Goal: Contribute content: Contribute content

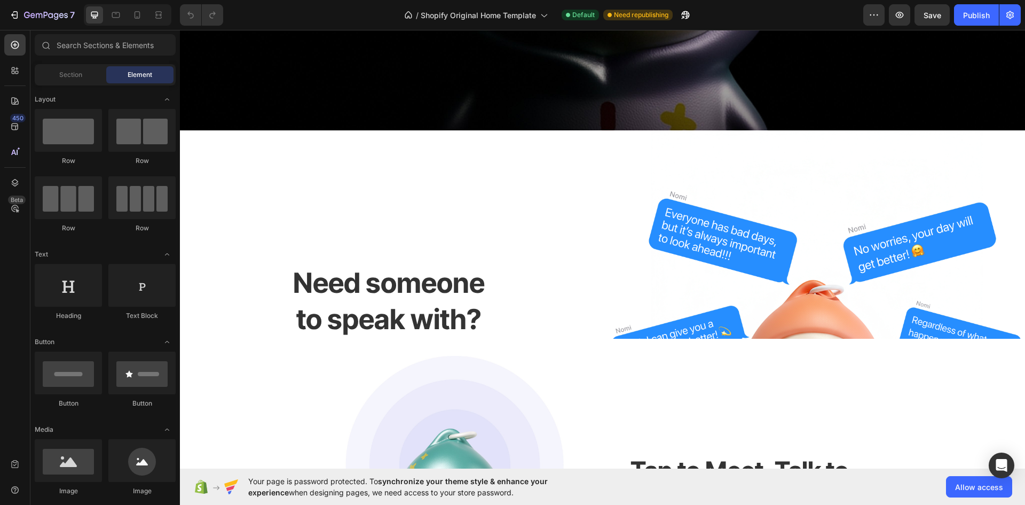
scroll to position [748, 0]
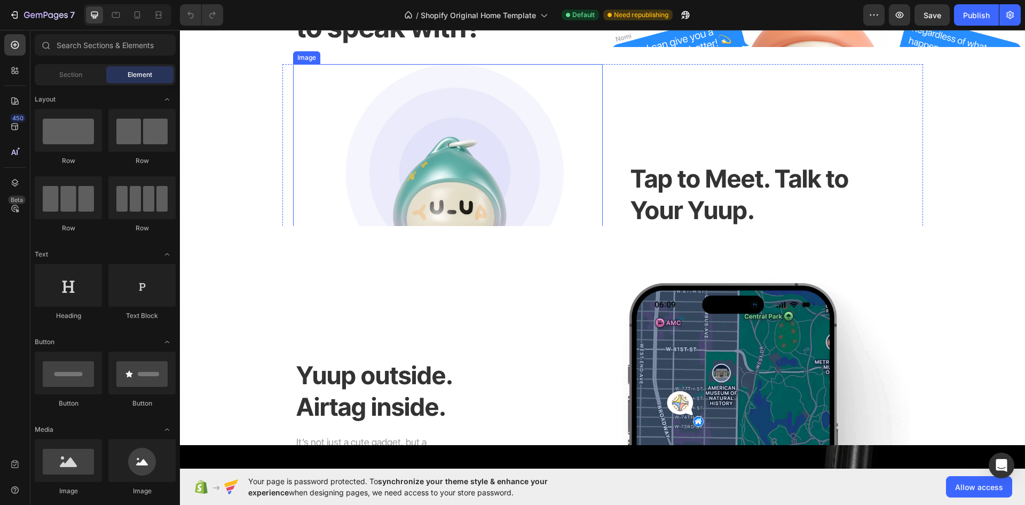
click at [542, 184] on div "Need someone to speak with? Heading" at bounding box center [389, 55] width 419 height 432
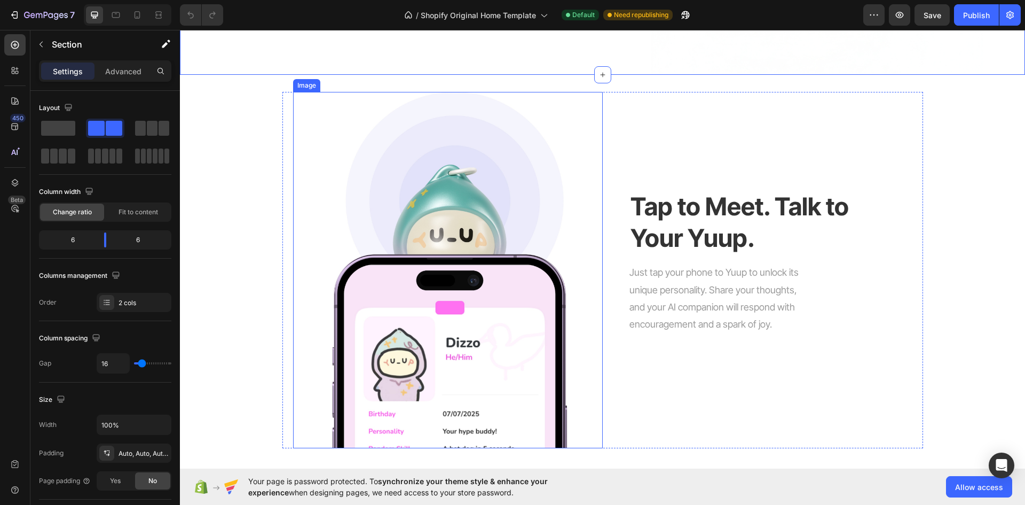
scroll to position [1015, 0]
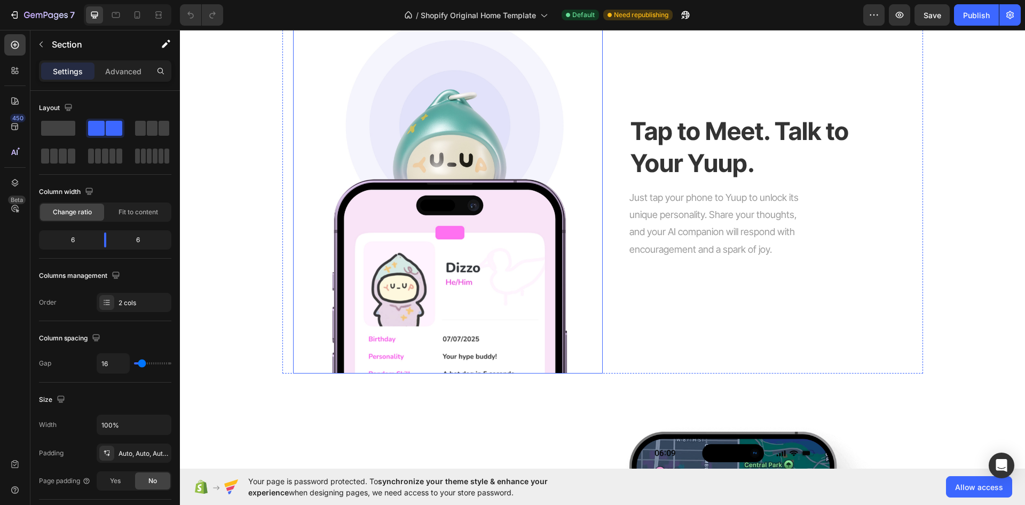
click at [578, 281] on div at bounding box center [448, 195] width 310 height 357
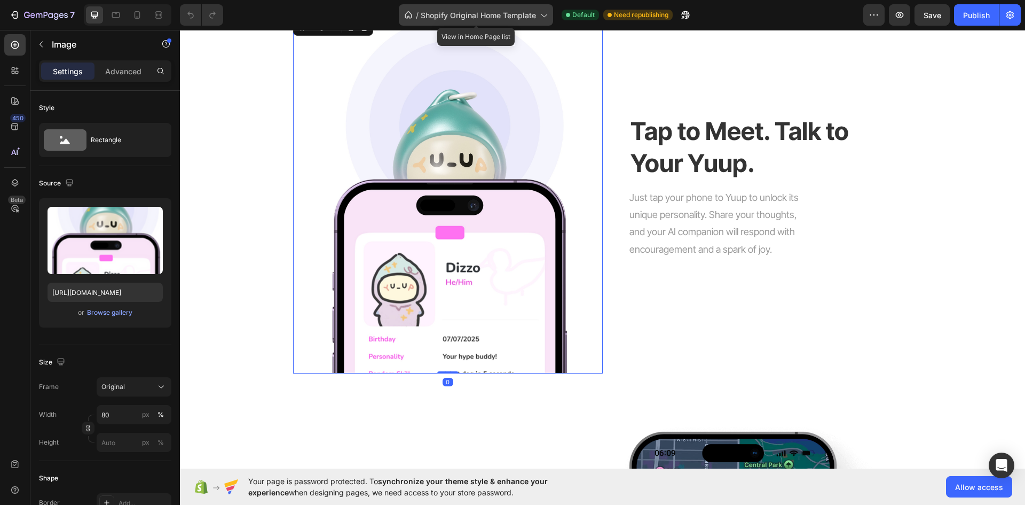
click at [529, 13] on span "Shopify Original Home Template" at bounding box center [478, 15] width 115 height 11
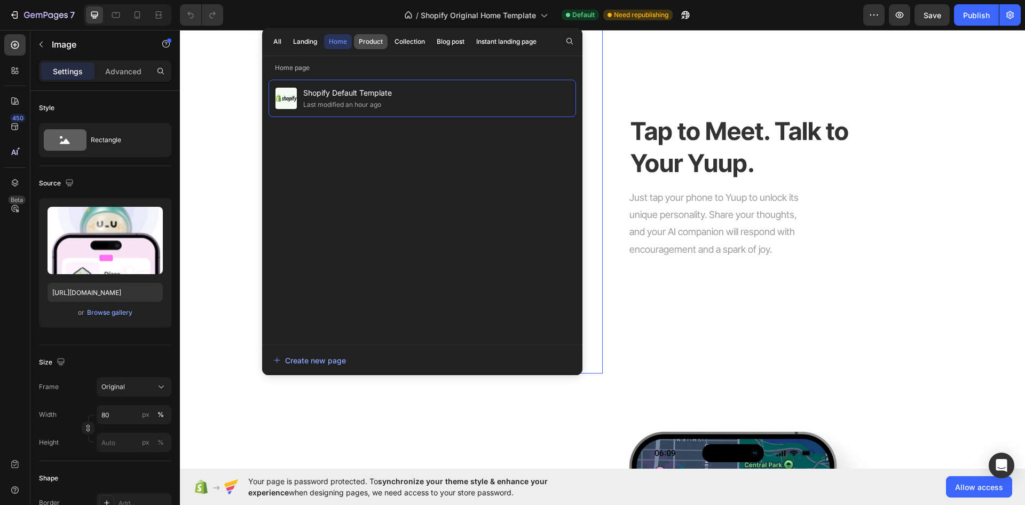
click at [380, 45] on div "Product" at bounding box center [371, 42] width 24 height 10
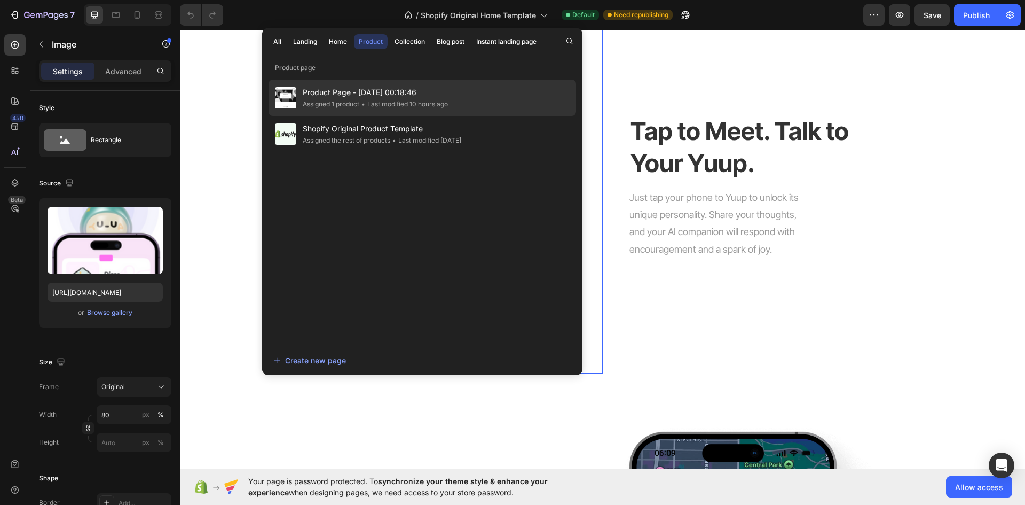
click at [374, 102] on div "• Last modified 10 hours ago" at bounding box center [403, 104] width 89 height 11
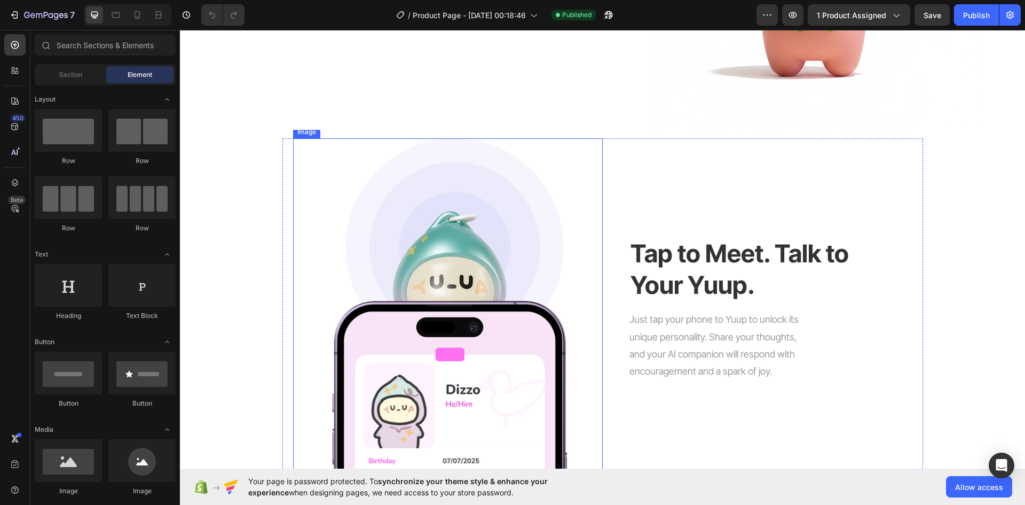
scroll to position [908, 0]
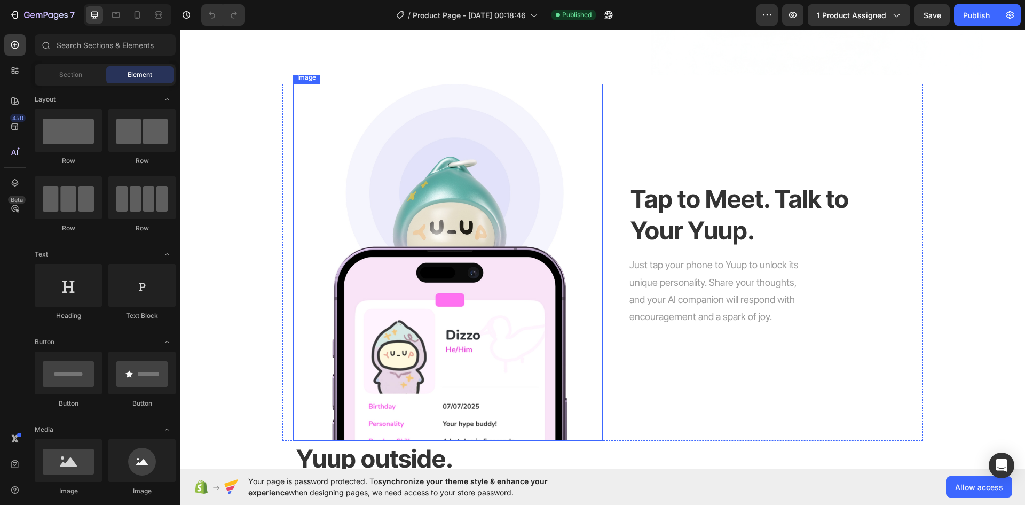
click at [584, 250] on div at bounding box center [448, 262] width 310 height 357
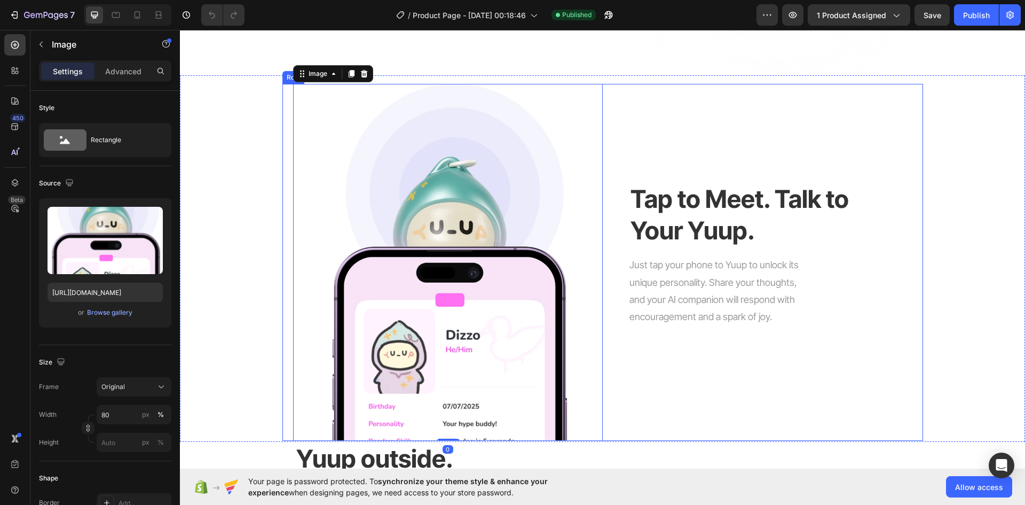
click at [607, 256] on div "Just tap your phone to Yuup to unlock its unique personality. Share your though…" at bounding box center [705, 299] width 204 height 87
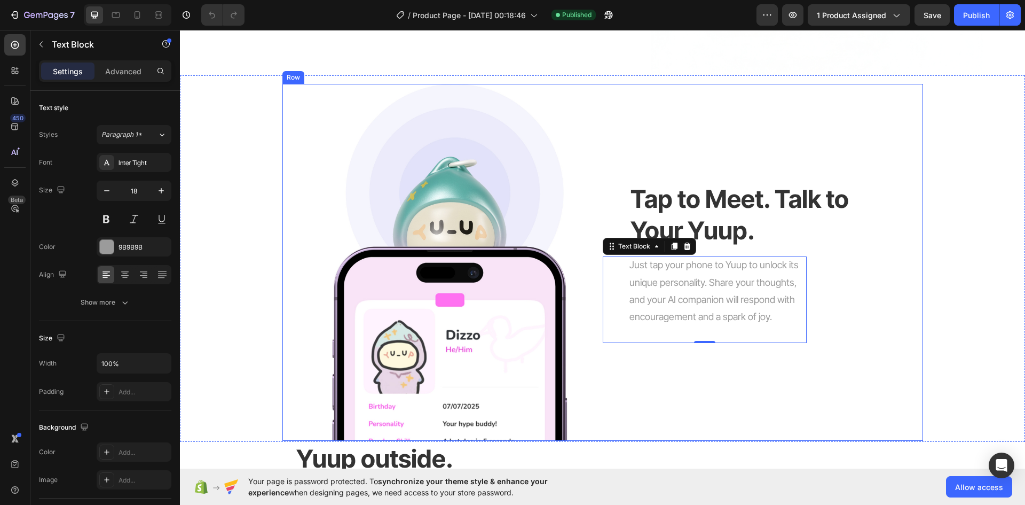
click at [620, 398] on div "Tap to Meet. Talk to Your Yuup. Heading Just tap your phone to Yuup to unlock i…" at bounding box center [758, 262] width 310 height 357
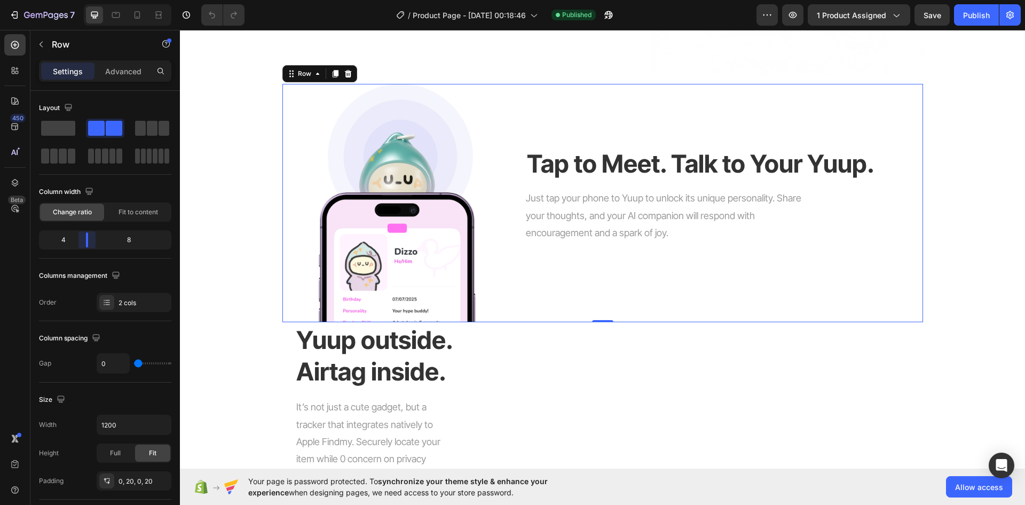
drag, startPoint x: 108, startPoint y: 244, endPoint x: 84, endPoint y: 245, distance: 24.6
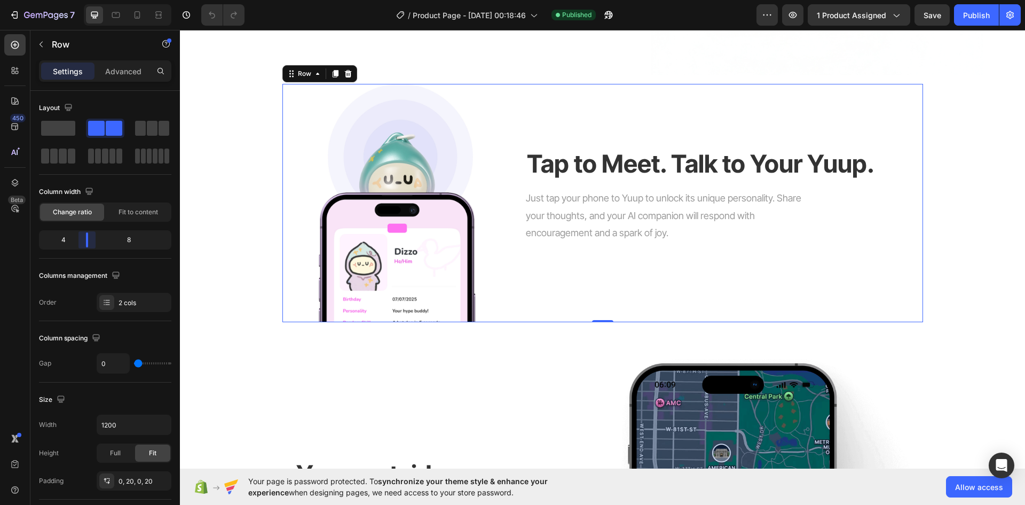
click at [84, 0] on body "7 Version history / Product Page - [DATE] 00:18:46 Published Preview 1 product …" at bounding box center [512, 0] width 1025 height 0
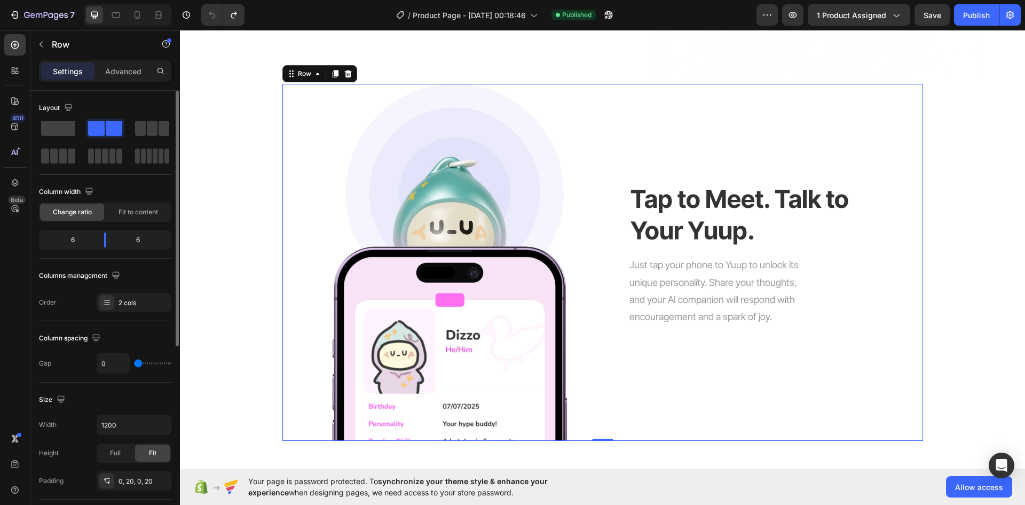
drag, startPoint x: 144, startPoint y: 364, endPoint x: 162, endPoint y: 362, distance: 17.8
click at [162, 362] on div "0" at bounding box center [134, 363] width 75 height 20
type input "18"
type input "31"
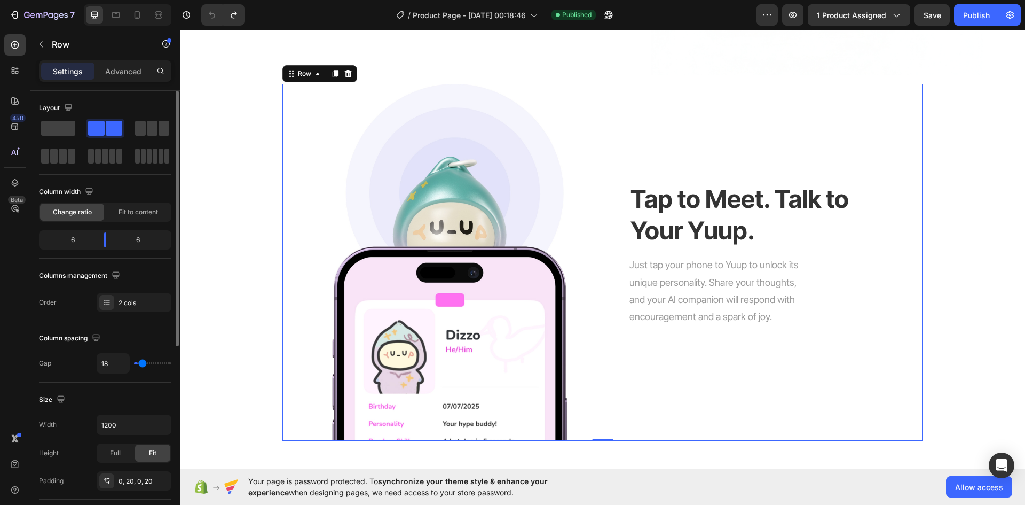
type input "31"
type input "33"
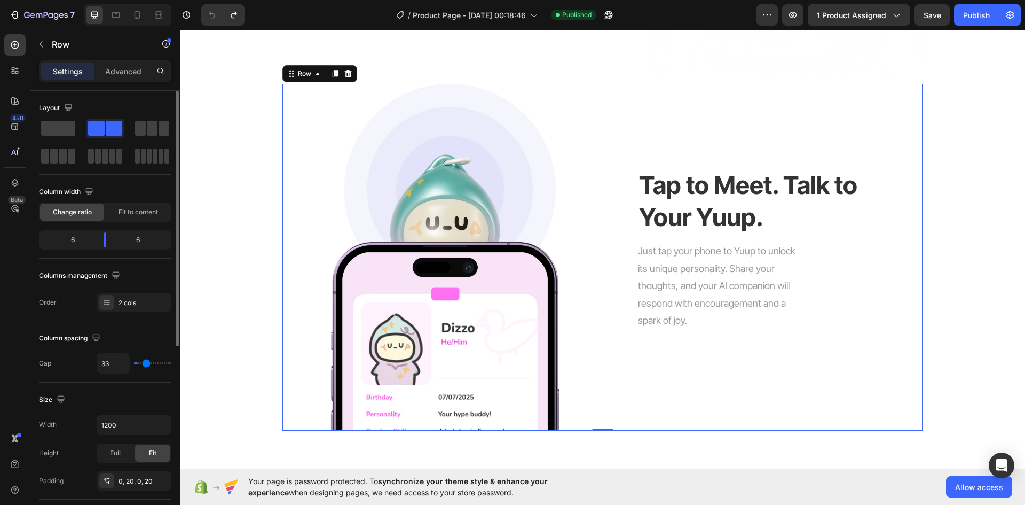
type input "36"
type input "38"
type input "40"
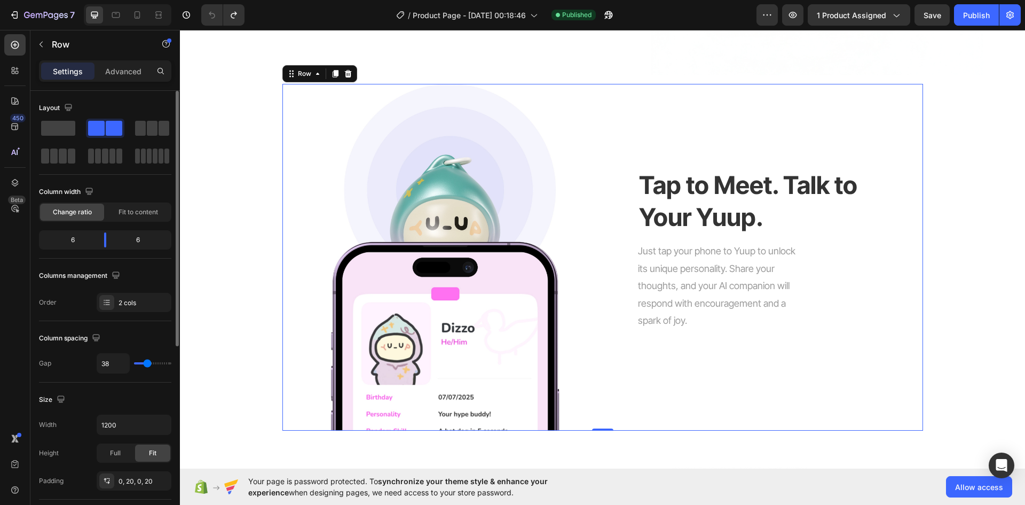
type input "40"
type input "42"
type input "44"
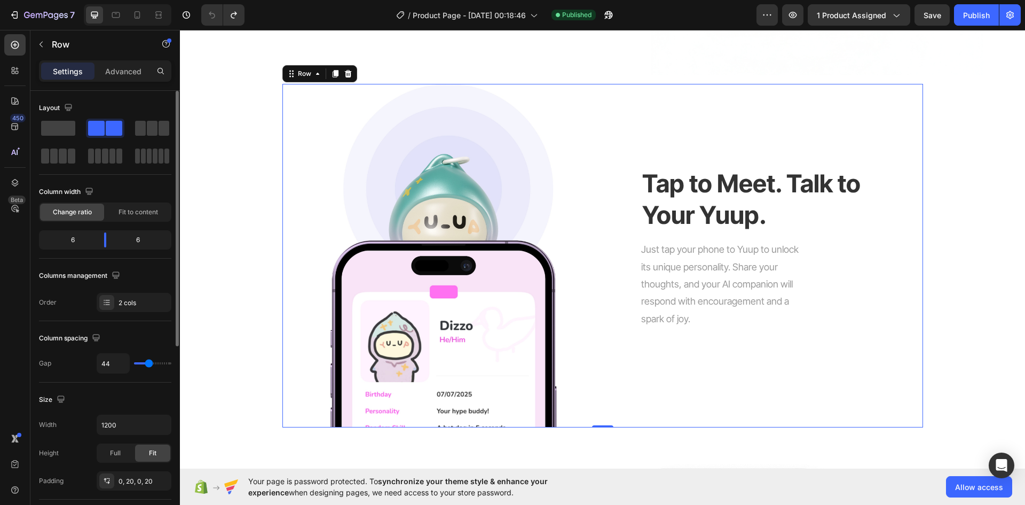
type input "47"
type input "49"
type input "51"
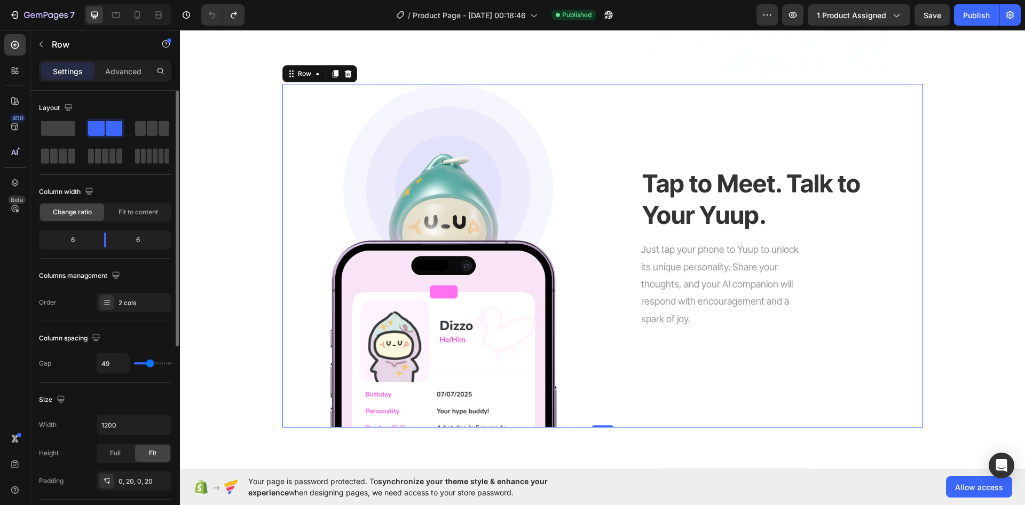
type input "51"
type input "53"
type input "56"
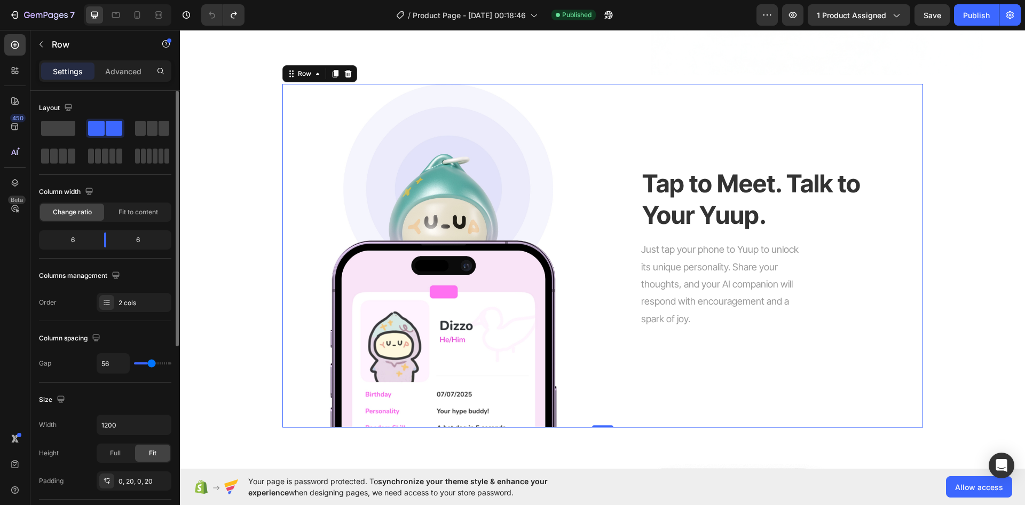
type input "71"
type input "100"
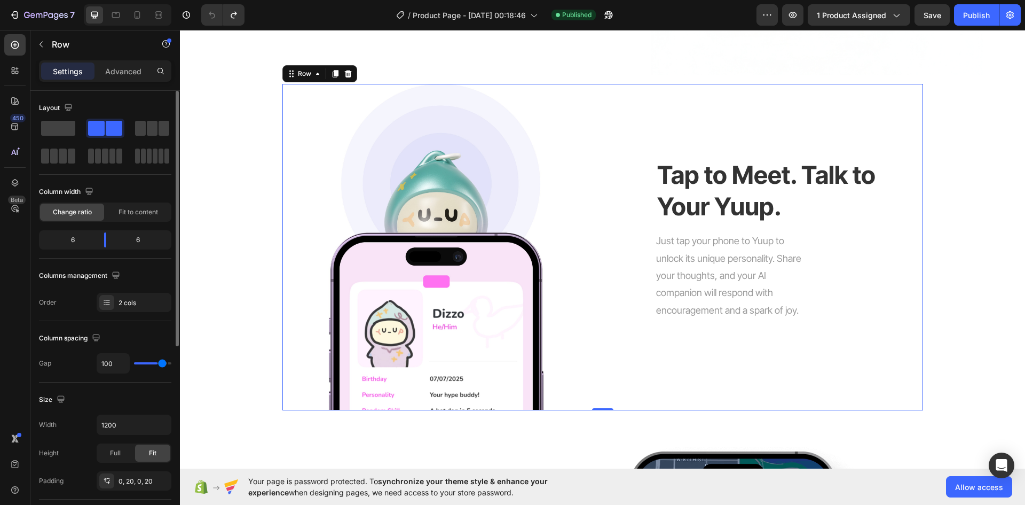
type input "102"
type input "104"
type input "107"
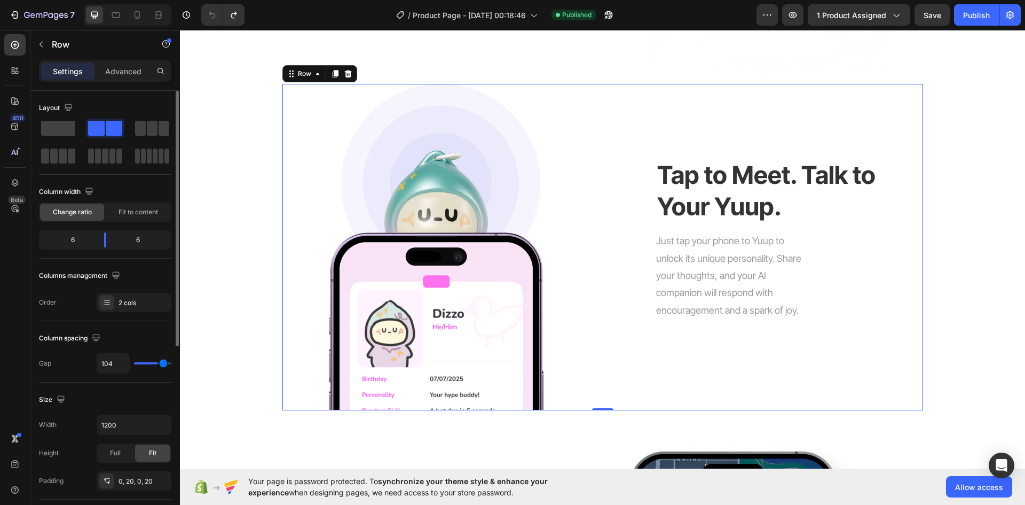
type input "107"
type input "109"
type input "111"
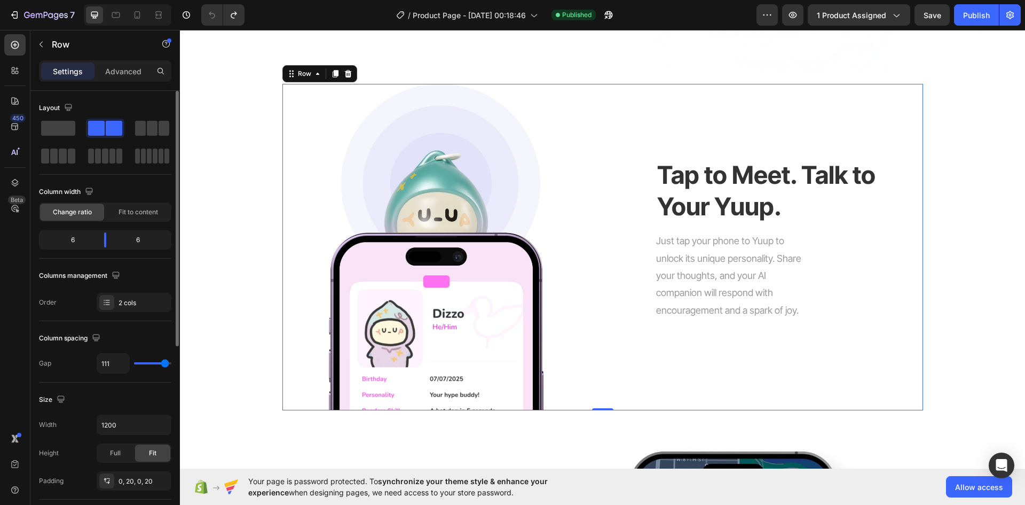
type input "113"
type input "116"
type input "118"
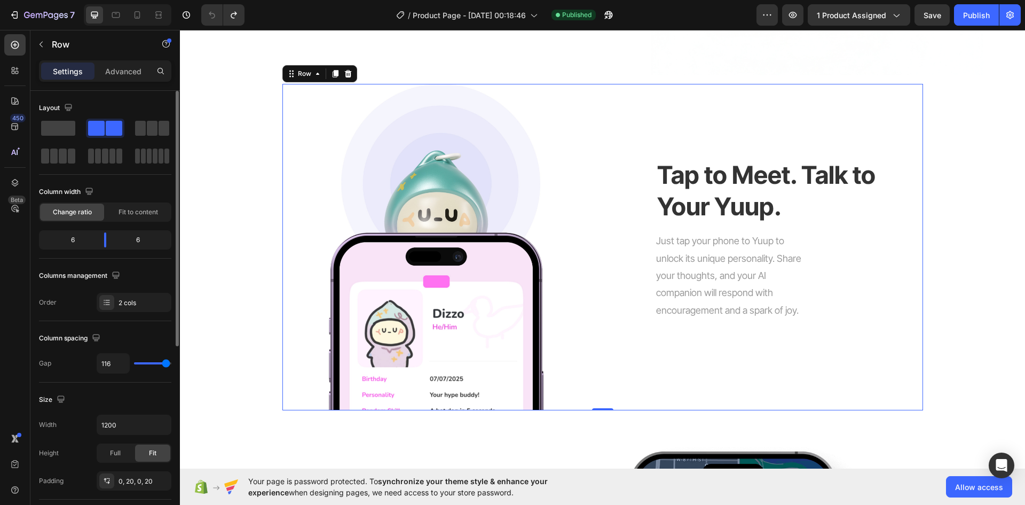
type input "118"
type input "120"
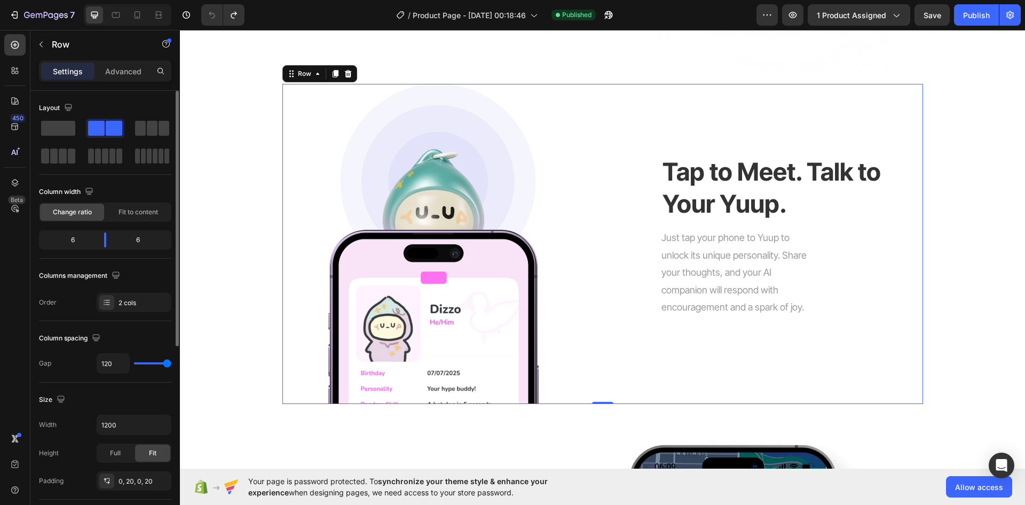
type input "118"
type input "96"
type input "93"
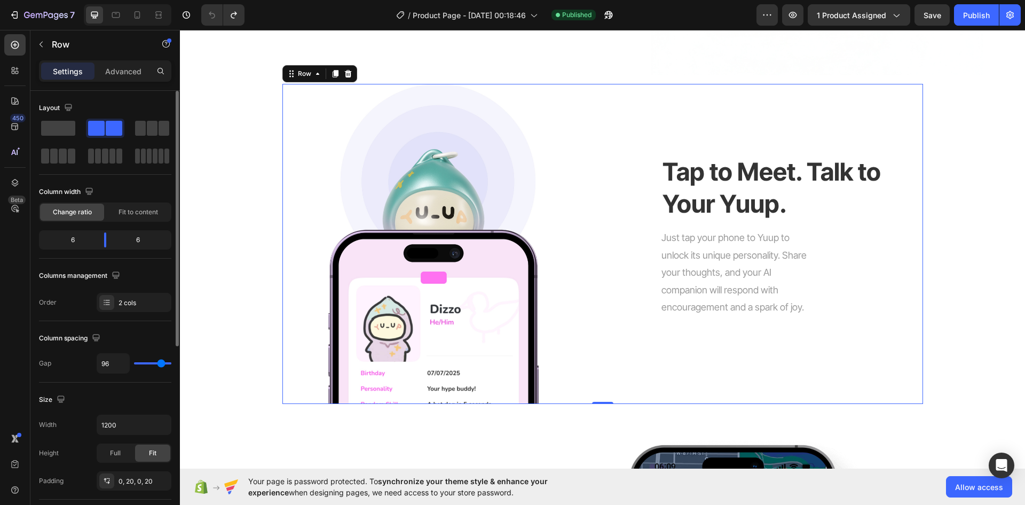
type input "93"
type input "91"
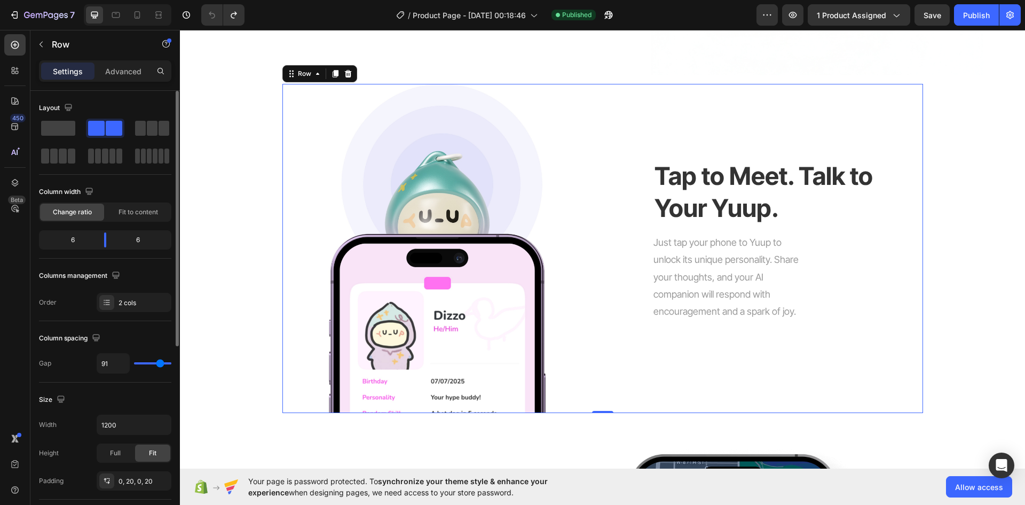
type input "89"
type input "87"
type input "84"
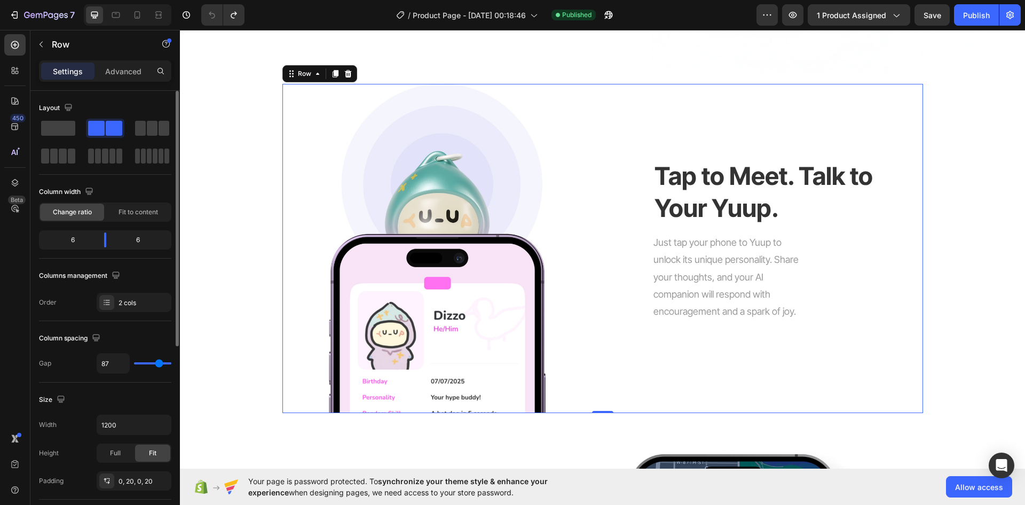
type input "84"
type input "78"
type input "76"
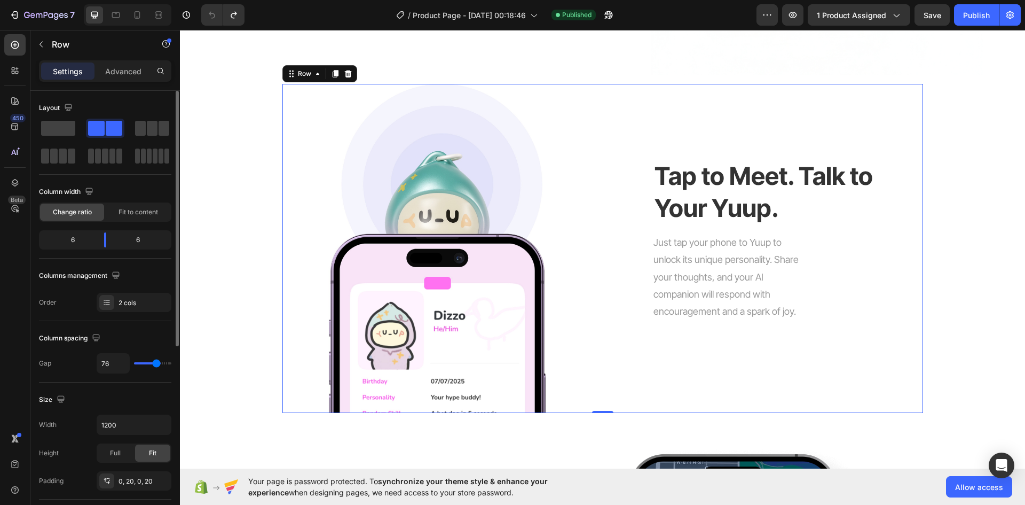
type input "73"
type input "71"
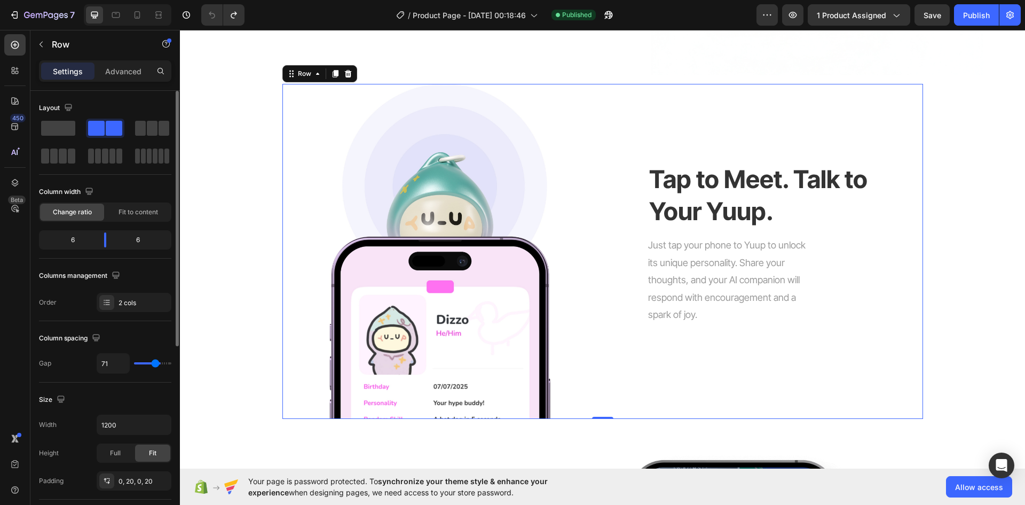
type input "76"
type input "120"
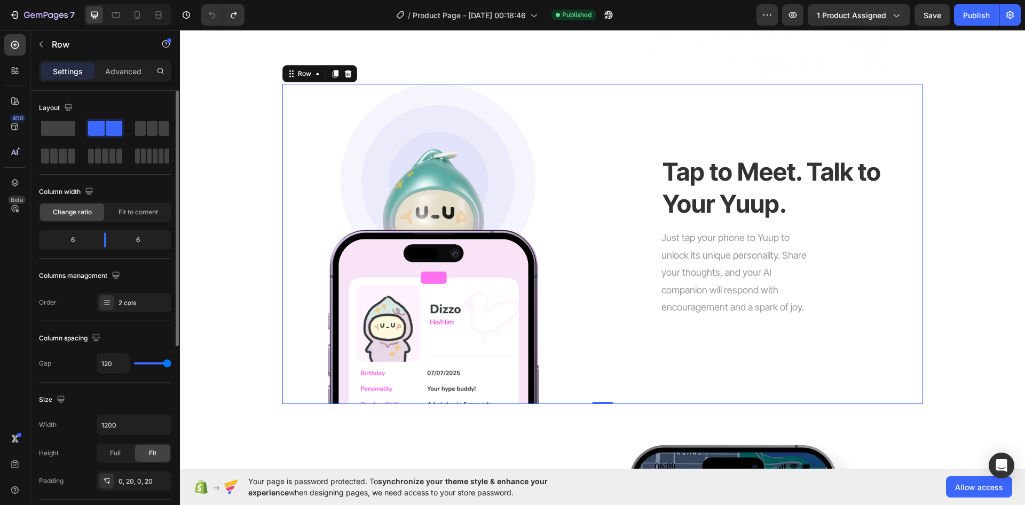
drag, startPoint x: 141, startPoint y: 361, endPoint x: 13, endPoint y: 330, distance: 131.2
type input "120"
click at [171, 362] on input "range" at bounding box center [152, 363] width 37 height 2
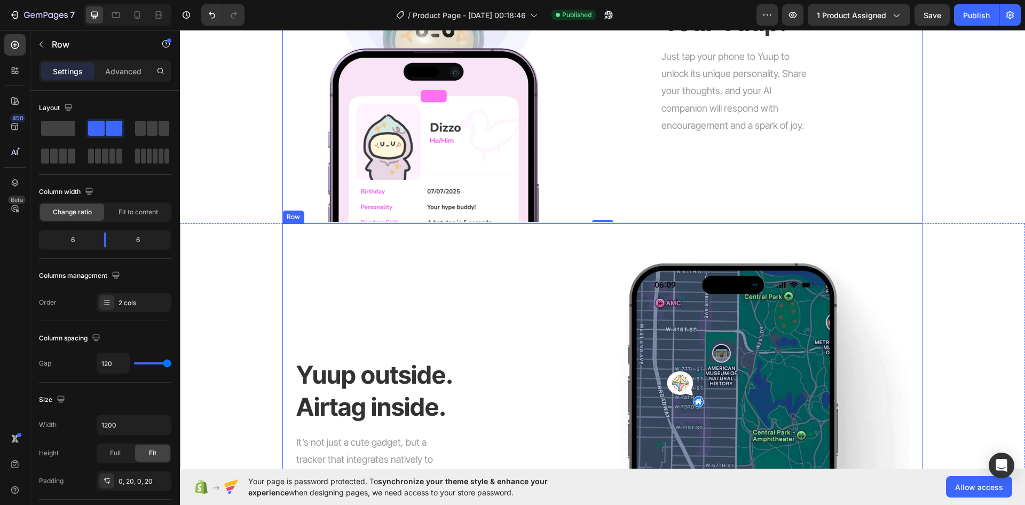
scroll to position [1122, 0]
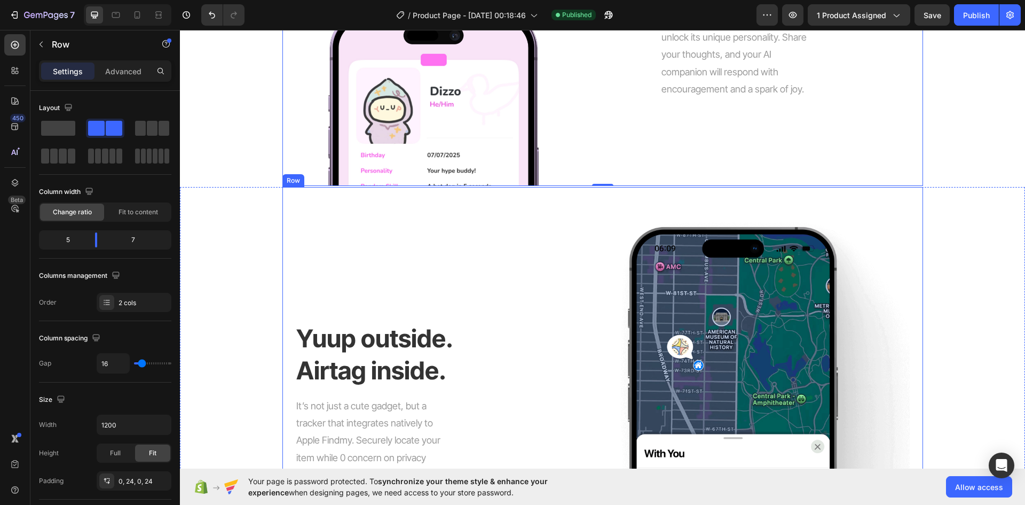
click at [472, 300] on div "Yuup outside. Airtag inside. Heading It’s not just a cute gadget, but a tracker…" at bounding box center [421, 403] width 253 height 432
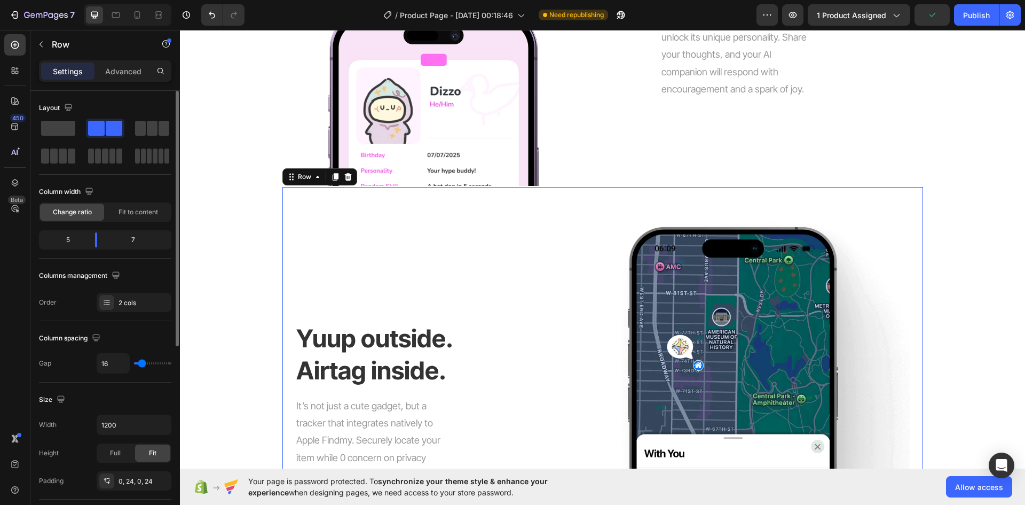
type input "11"
type input "13"
type input "16"
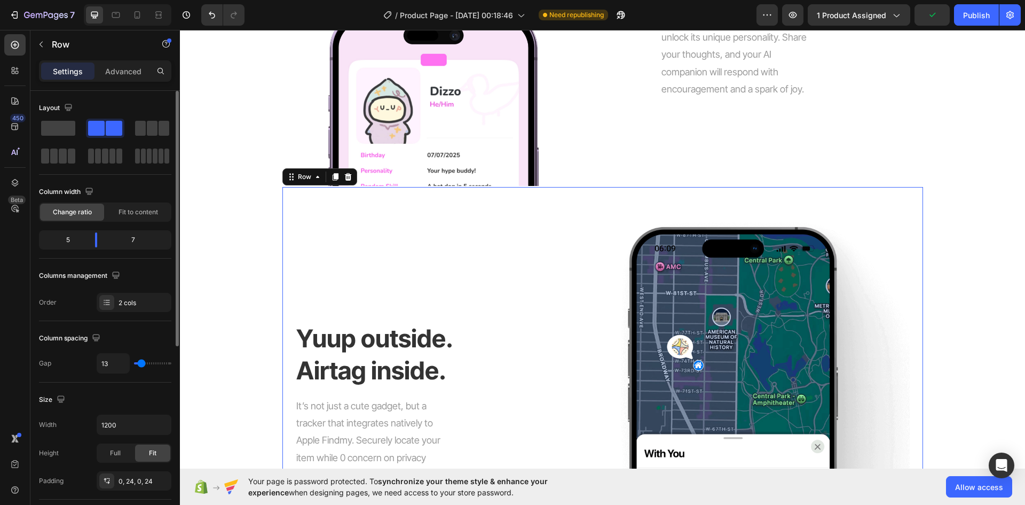
type input "16"
type input "20"
type input "47"
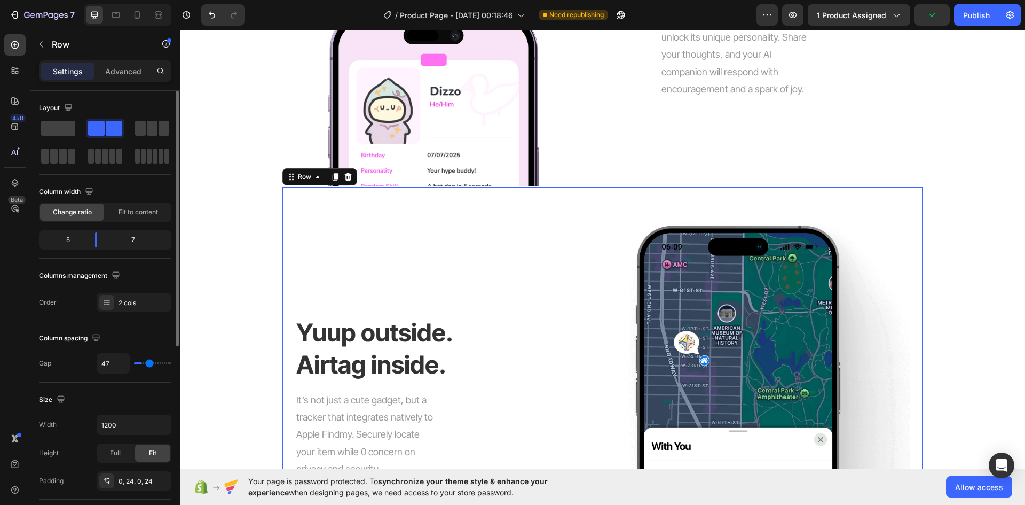
type input "49"
type input "51"
type input "53"
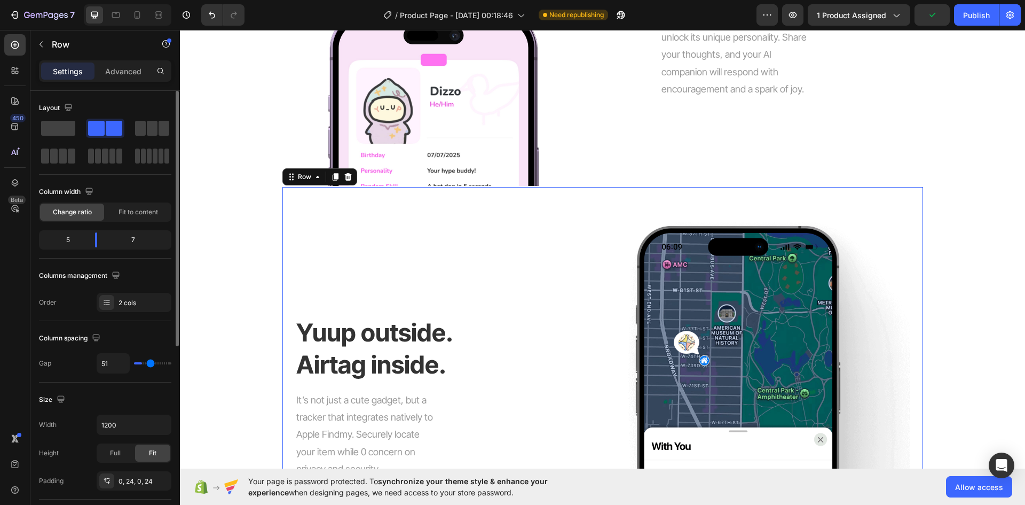
type input "53"
type input "56"
type input "60"
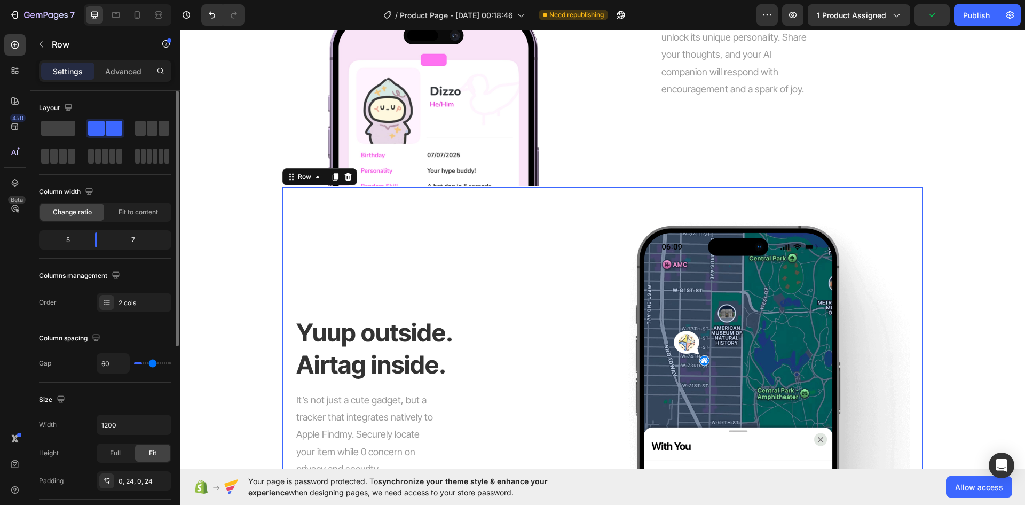
type input "64"
type input "67"
type input "71"
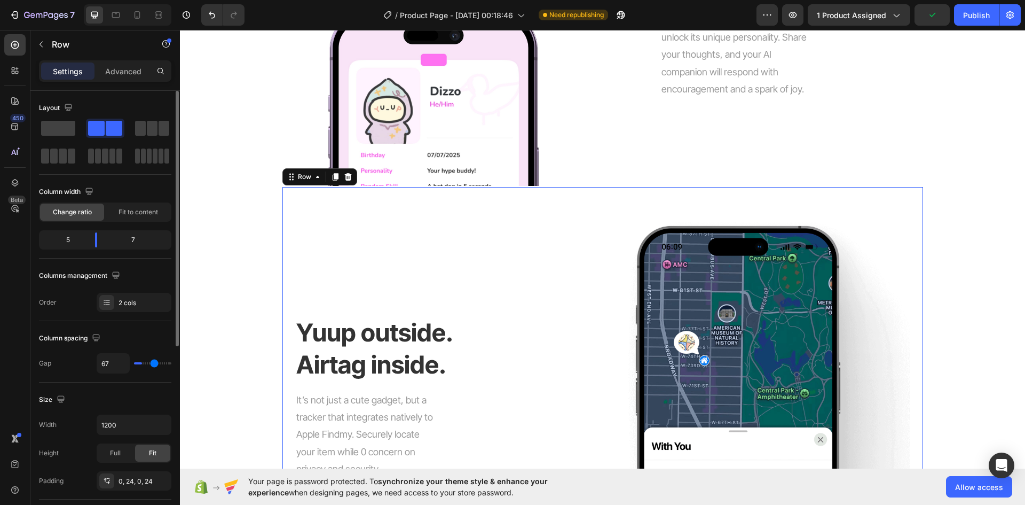
type input "71"
type input "73"
type input "78"
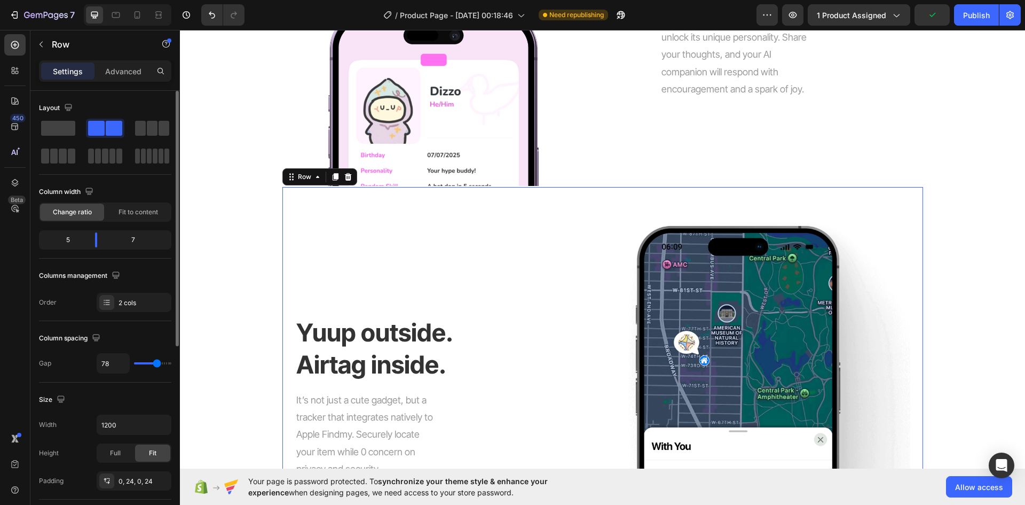
type input "80"
type input "82"
type input "84"
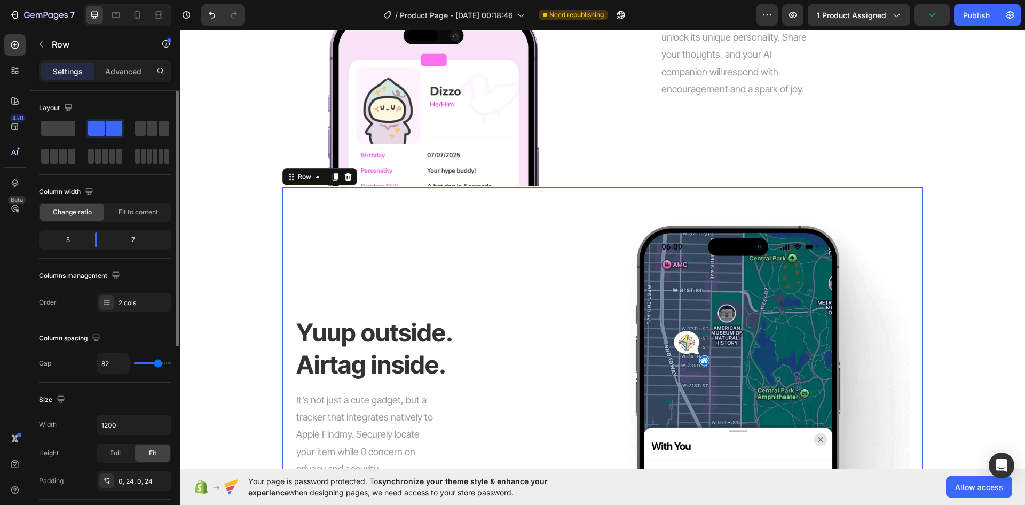
type input "84"
type input "87"
type input "89"
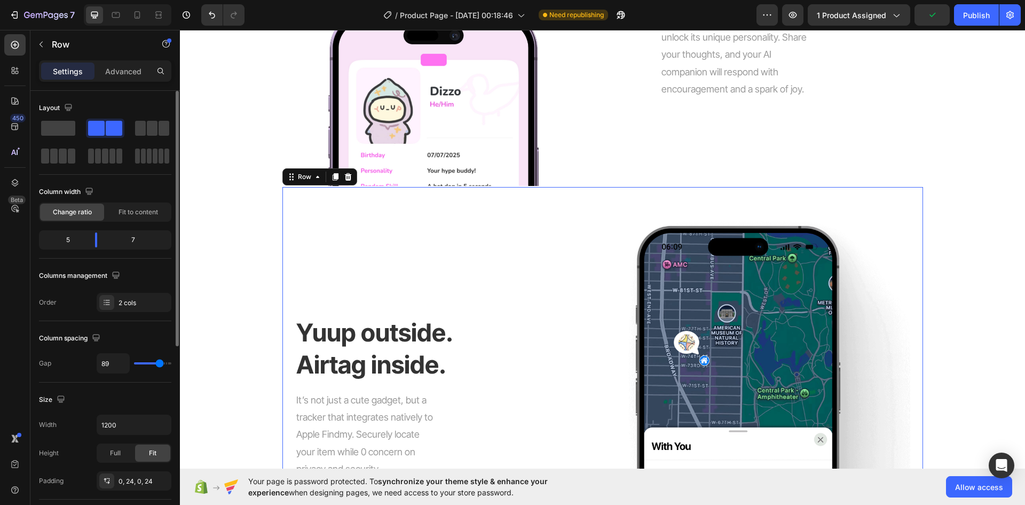
type input "93"
type input "96"
type input "100"
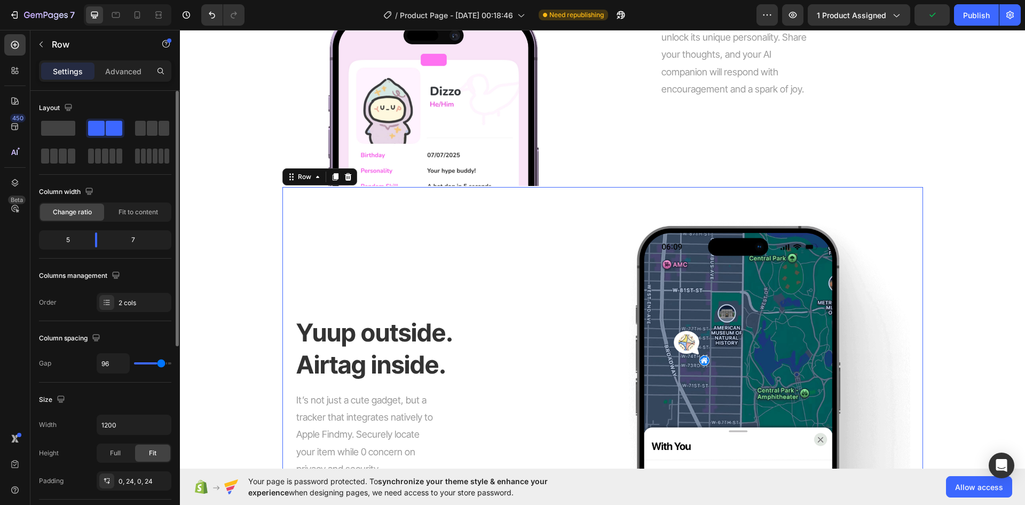
type input "100"
type input "104"
type input "107"
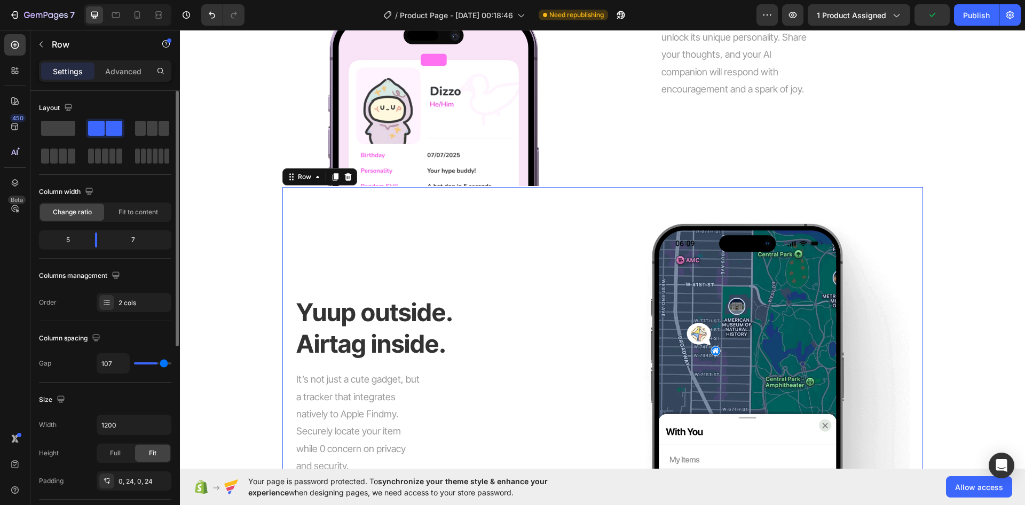
type input "109"
type input "111"
type input "113"
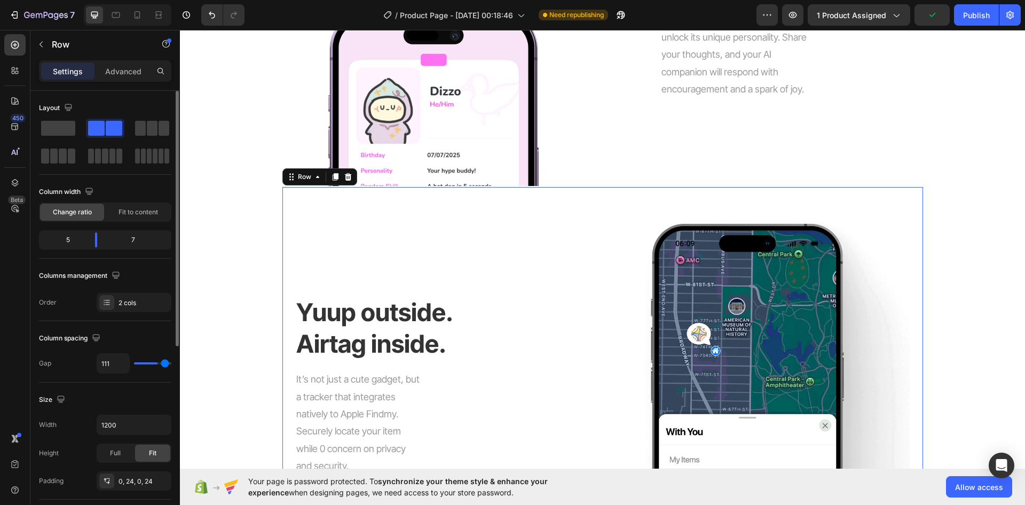
type input "113"
type input "116"
type input "120"
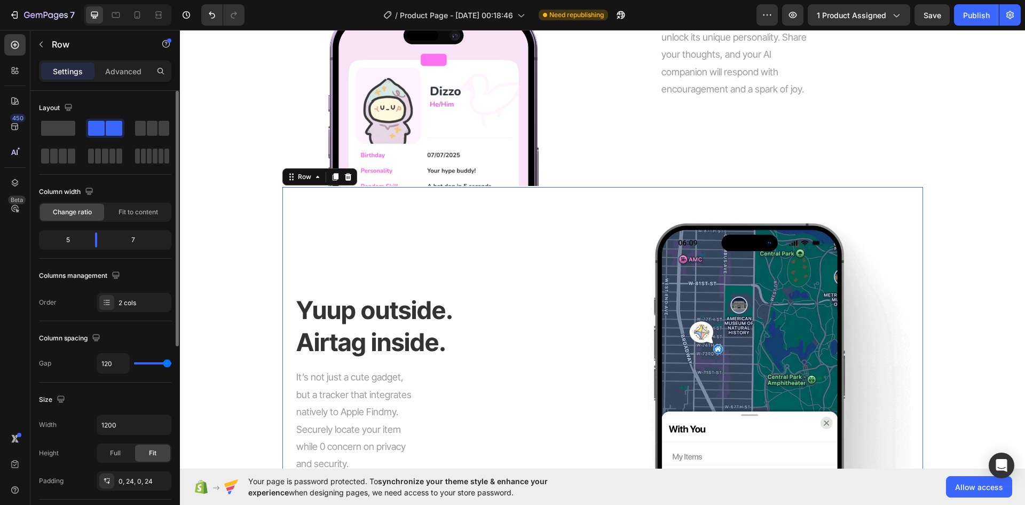
type input "118"
type input "116"
type input "113"
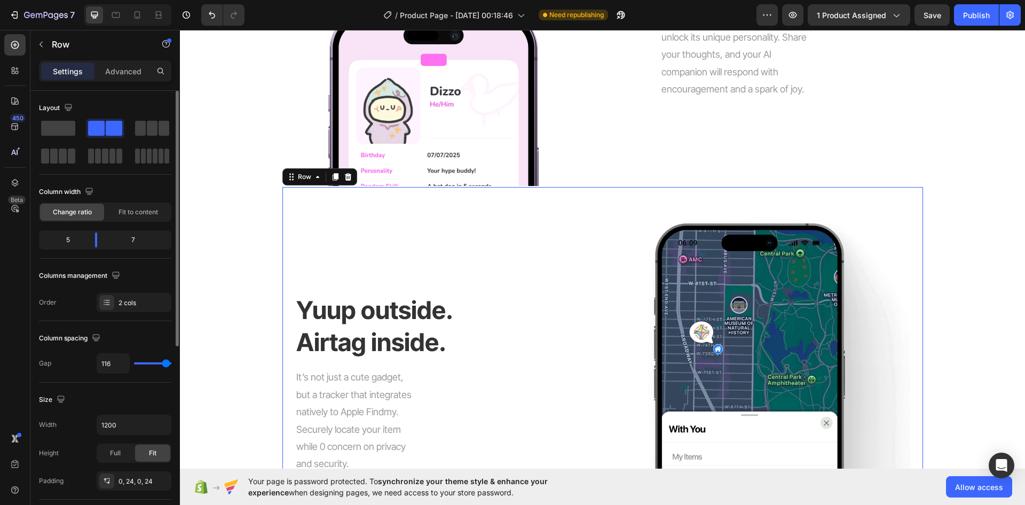
type input "113"
type input "102"
type input "96"
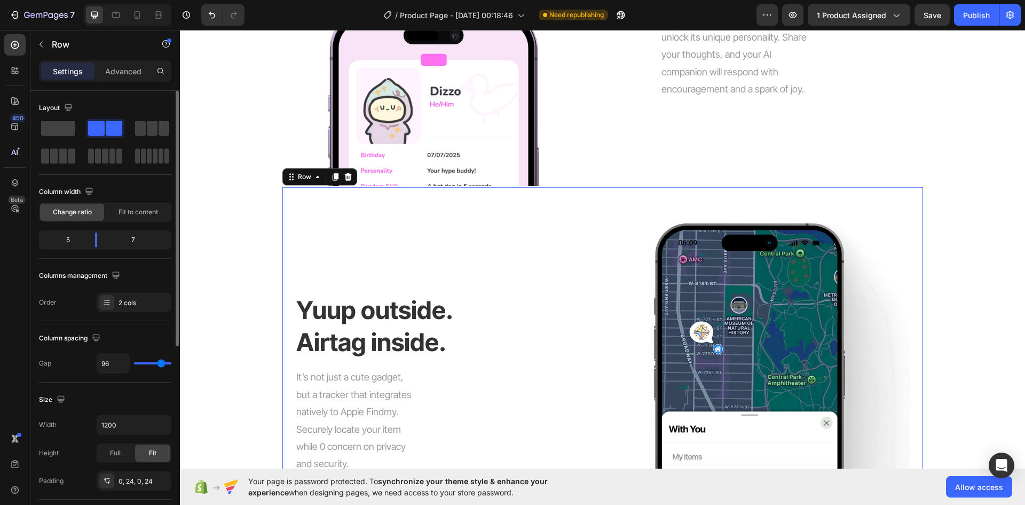
type input "89"
type input "82"
type input "76"
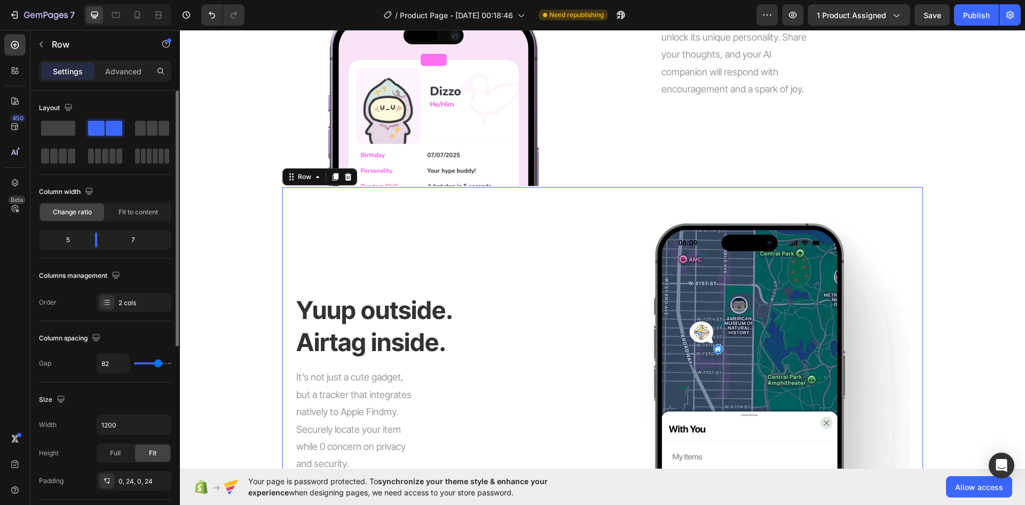
type input "76"
type input "67"
type input "58"
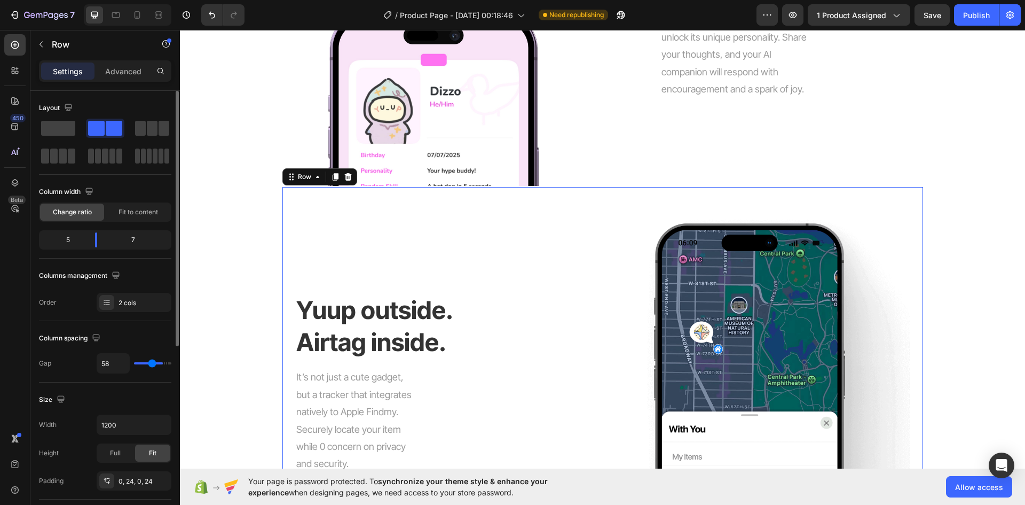
type input "44"
type input "38"
type input "33"
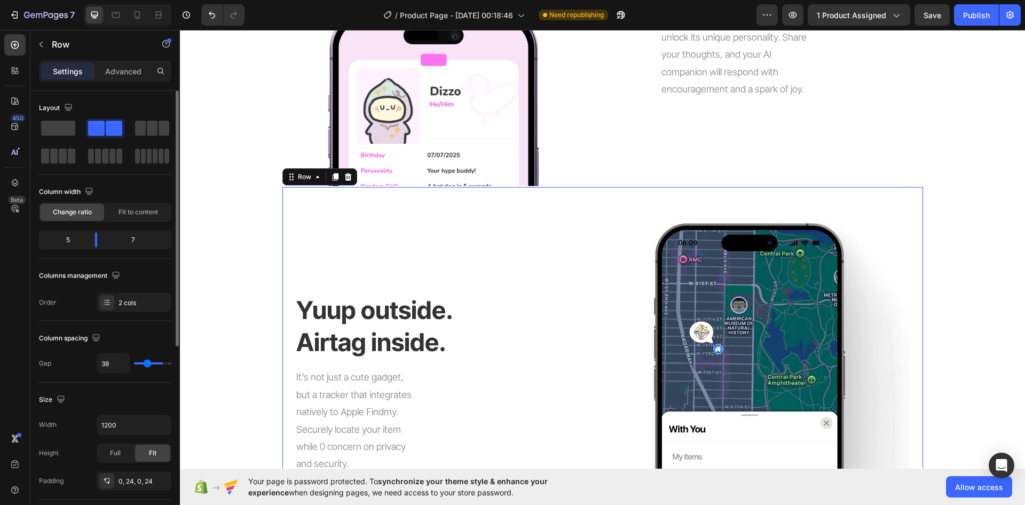
type input "33"
type input "31"
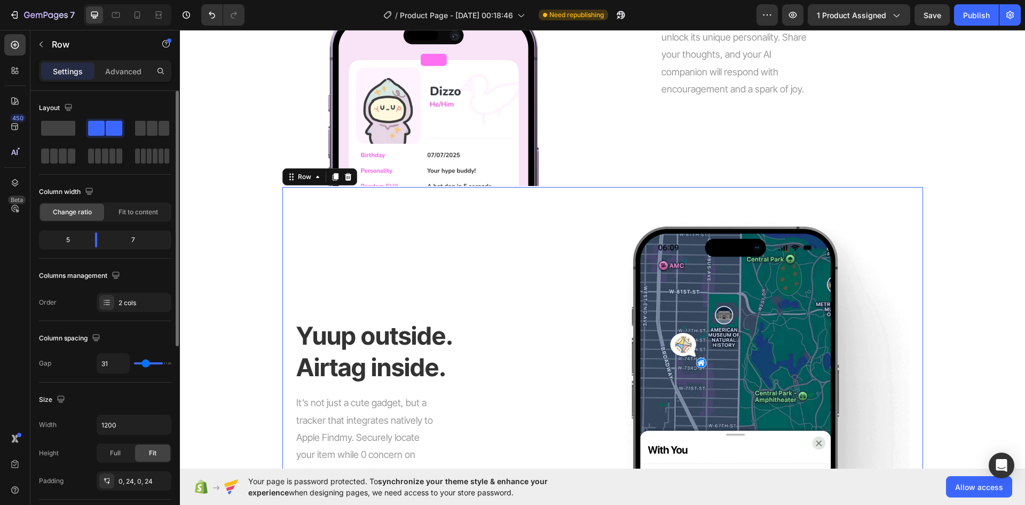
type input "40"
type input "58"
type input "120"
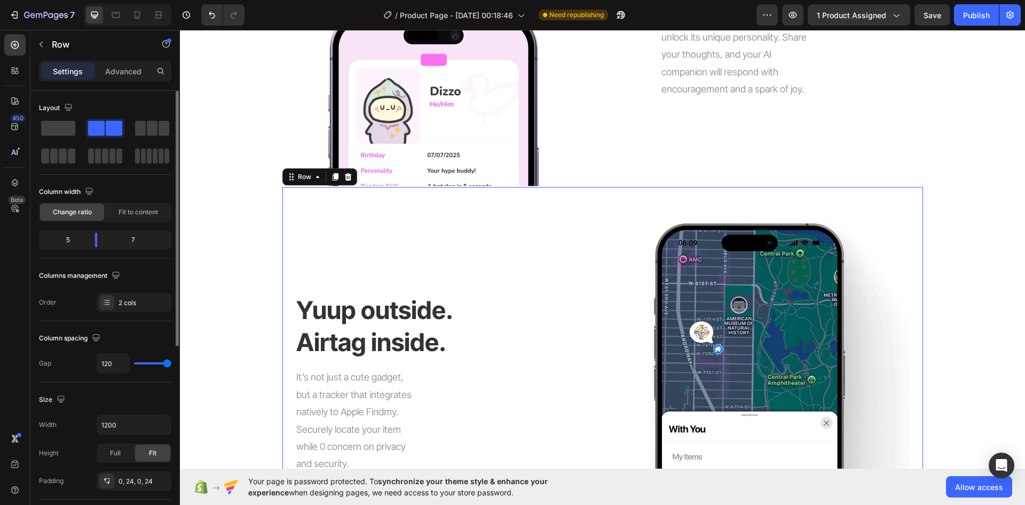
drag, startPoint x: 140, startPoint y: 363, endPoint x: 206, endPoint y: 365, distance: 65.7
type input "120"
click at [171, 364] on input "range" at bounding box center [152, 363] width 37 height 2
click at [158, 10] on icon at bounding box center [158, 15] width 11 height 11
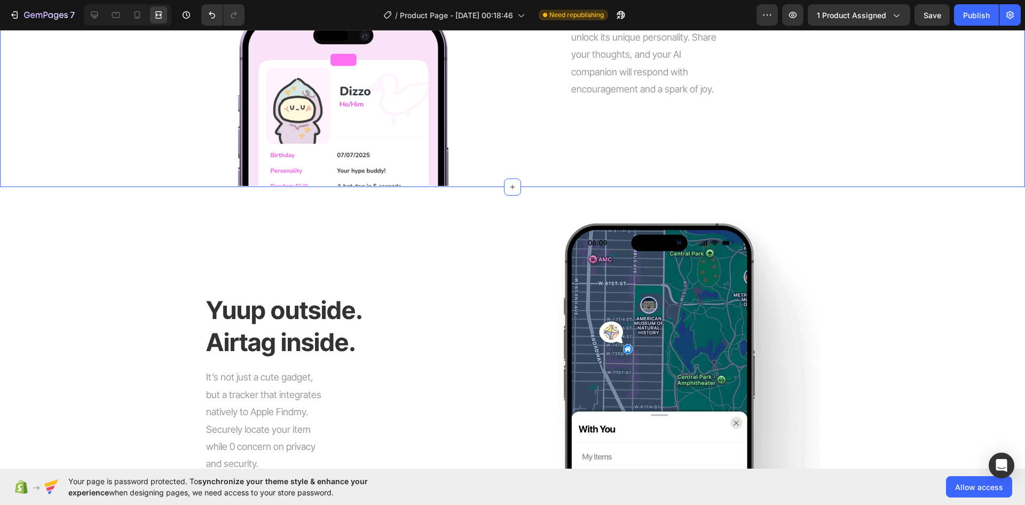
drag, startPoint x: 150, startPoint y: 185, endPoint x: 140, endPoint y: 191, distance: 11.3
click at [149, 185] on div "Image Tap to Meet. Talk to Your Yuup. Heading Just tap your phone to Yuup to un…" at bounding box center [512, 26] width 1025 height 320
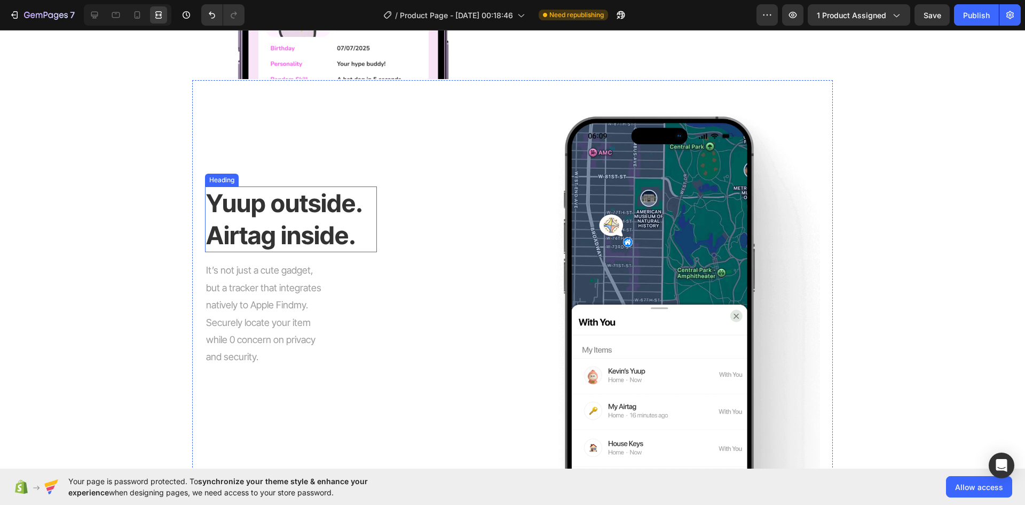
scroll to position [961, 0]
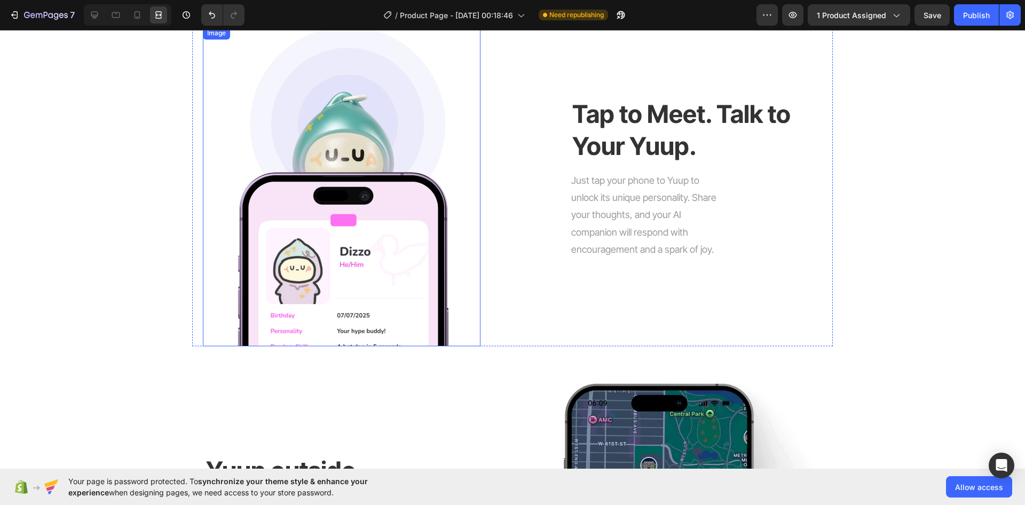
click at [211, 207] on div at bounding box center [342, 187] width 278 height 320
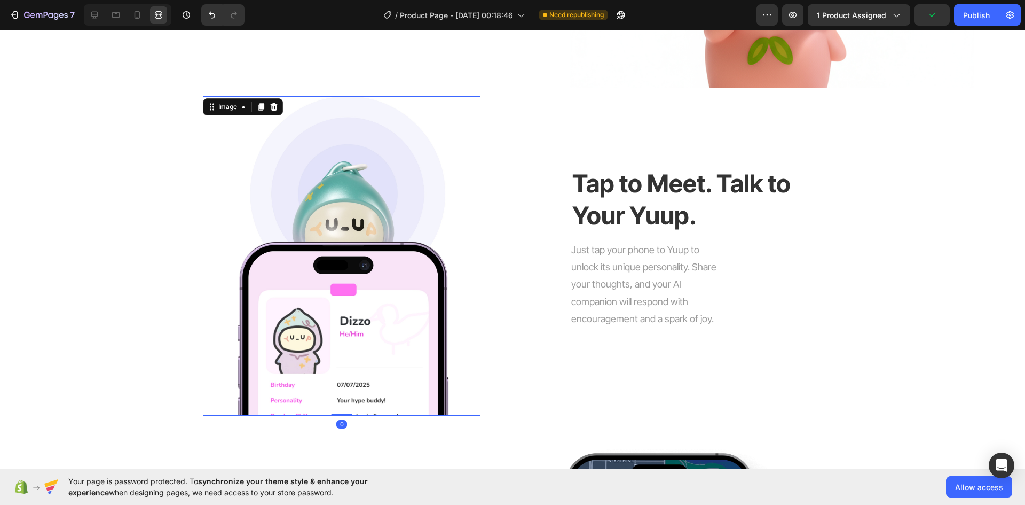
scroll to position [748, 0]
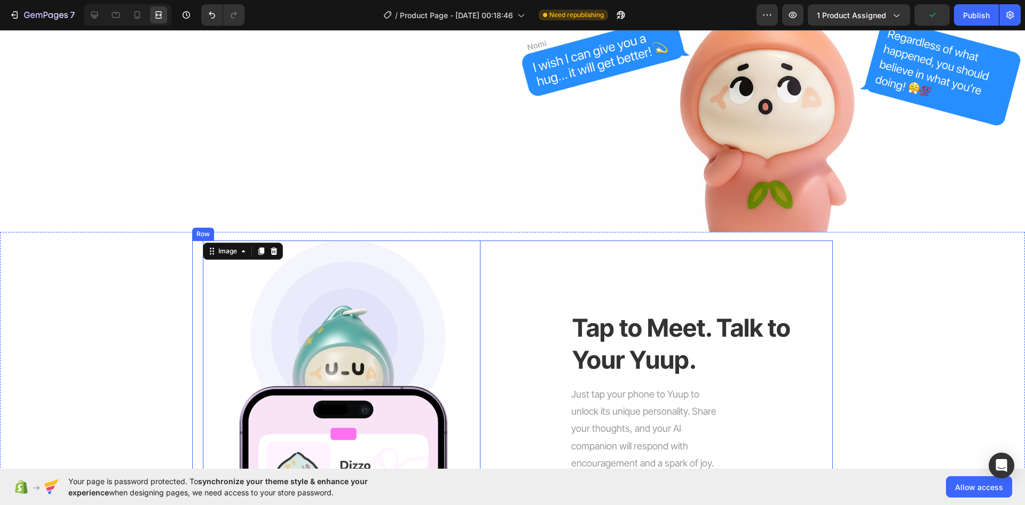
click at [192, 271] on div "Image 0 Tap to Meet. Talk to Your Yuup. Heading Just tap your phone to Yuup to …" at bounding box center [512, 400] width 641 height 320
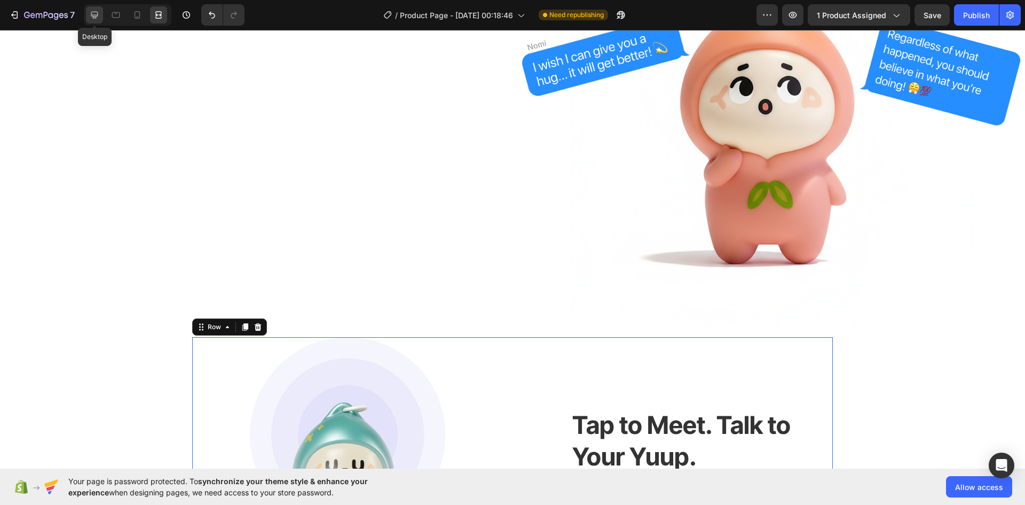
click at [102, 19] on div at bounding box center [94, 14] width 17 height 17
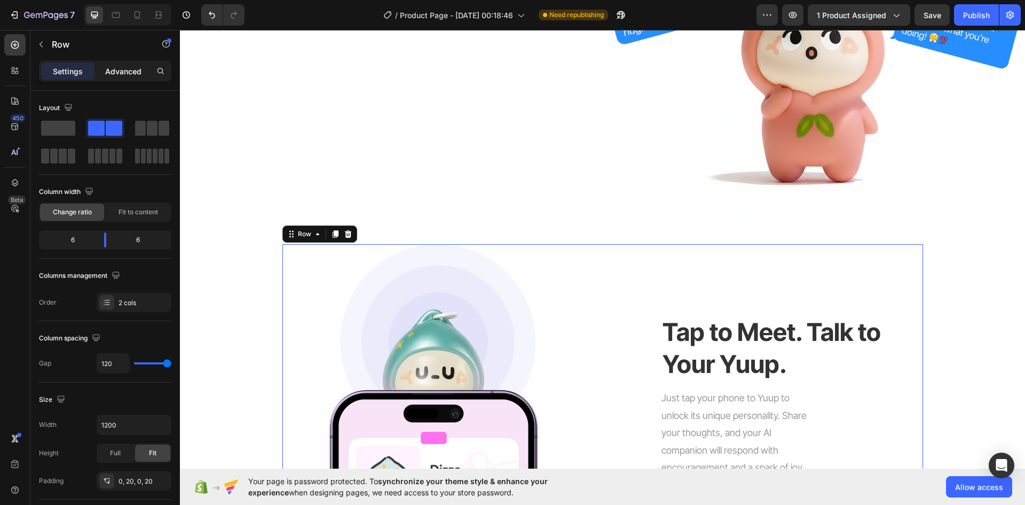
click at [123, 67] on p "Advanced" at bounding box center [123, 71] width 36 height 11
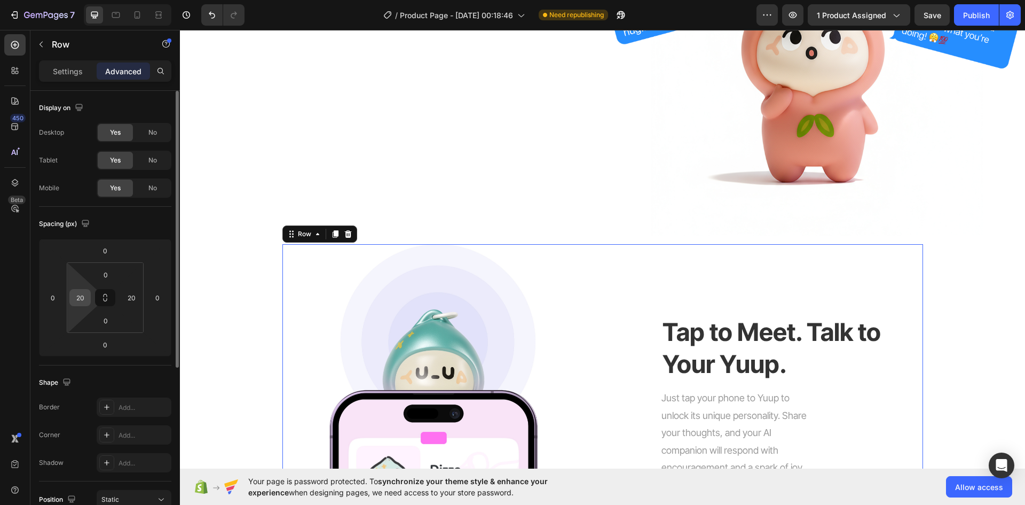
click at [81, 298] on input "20" at bounding box center [80, 297] width 16 height 16
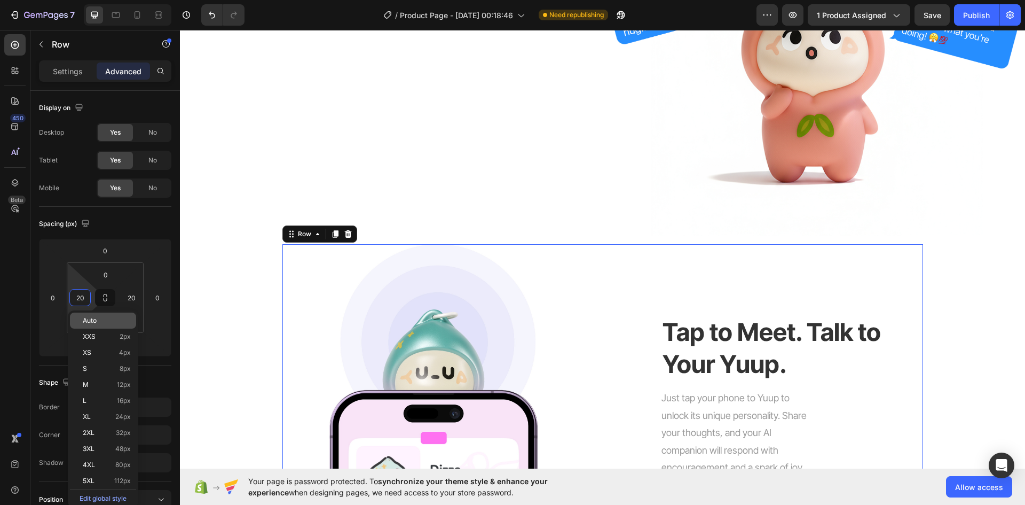
click at [94, 322] on span "Auto" at bounding box center [90, 320] width 14 height 7
type input "Auto"
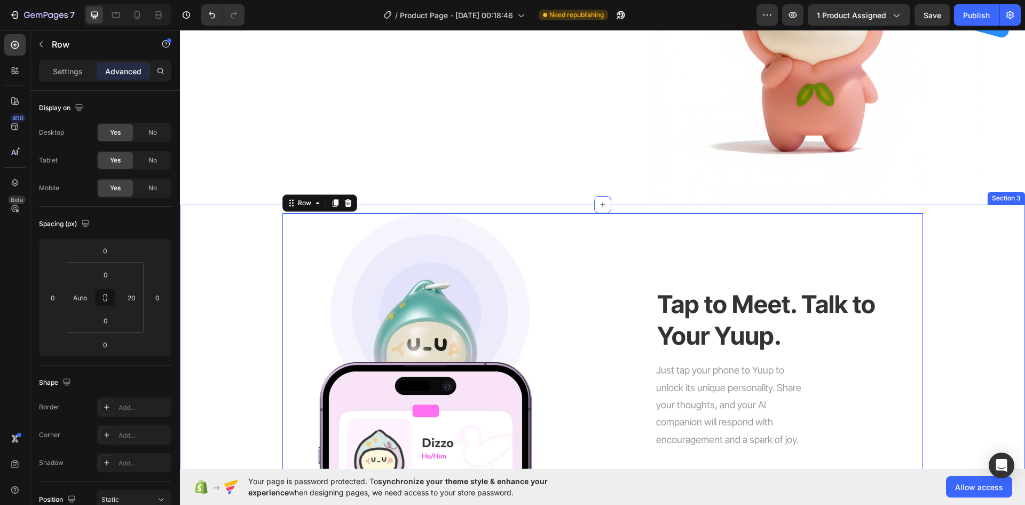
scroll to position [1122, 0]
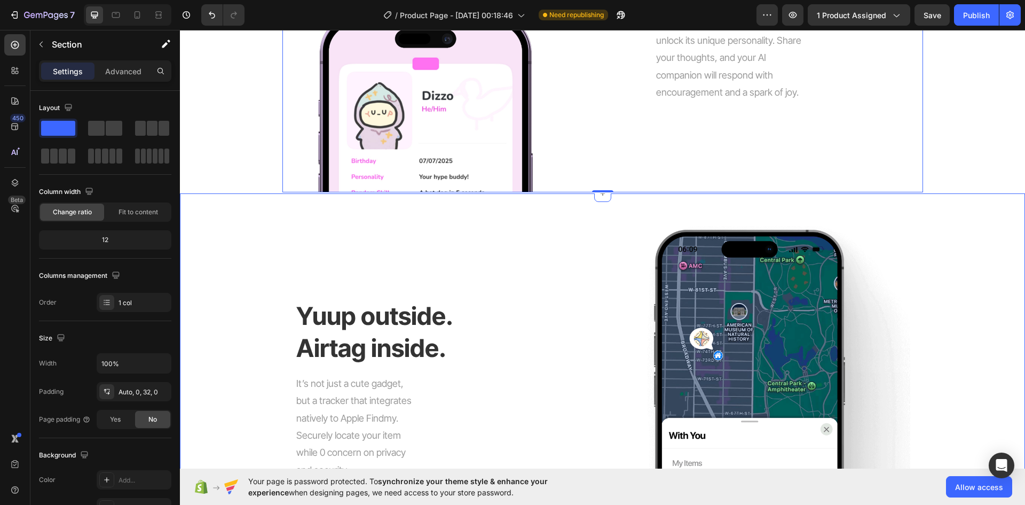
click at [256, 246] on div "Yuup outside. Airtag inside. Heading It’s not just a cute gadget, but a tracker…" at bounding box center [602, 389] width 845 height 393
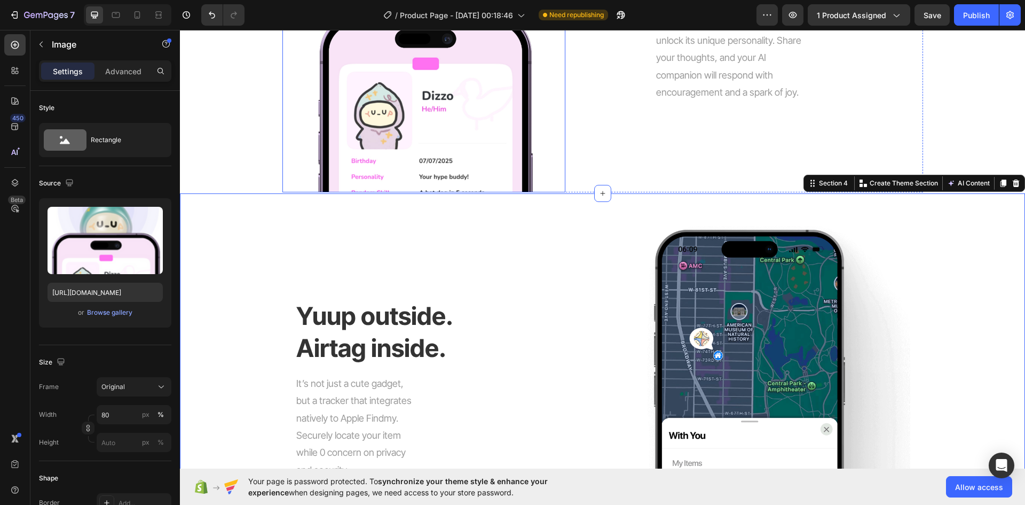
click at [293, 133] on div at bounding box center [424, 29] width 283 height 326
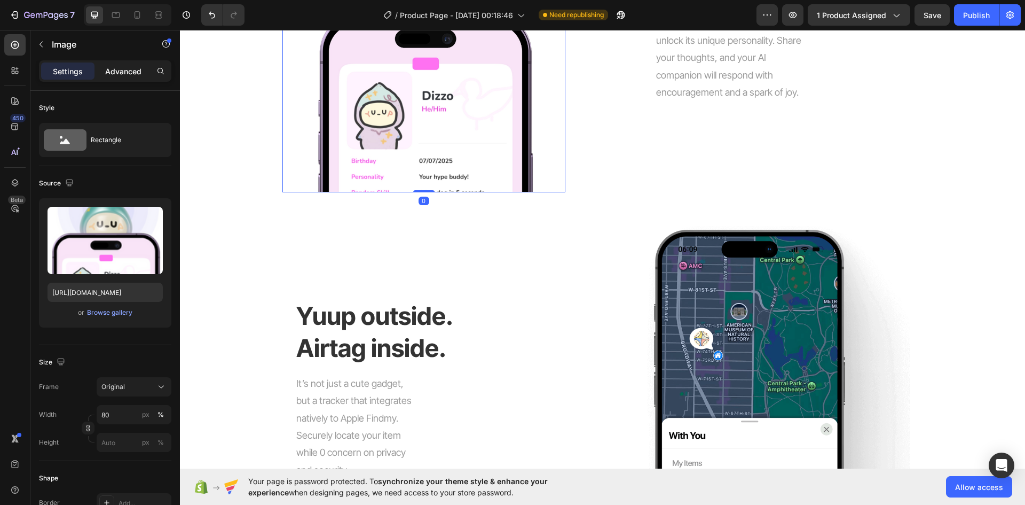
click at [134, 67] on p "Advanced" at bounding box center [123, 71] width 36 height 11
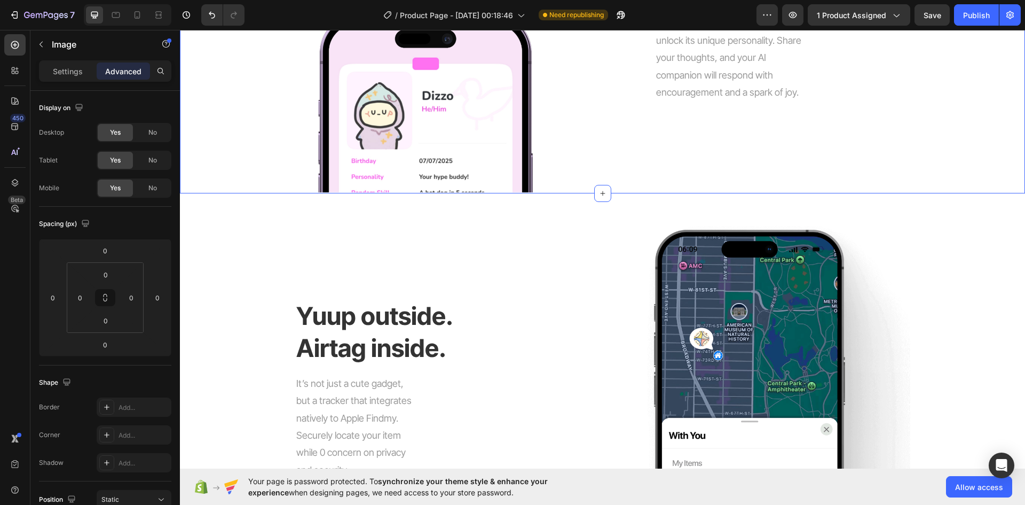
click at [262, 77] on div "Image Tap to Meet. Talk to Your Yuup. Heading Just tap your phone to Yuup to un…" at bounding box center [602, 29] width 845 height 326
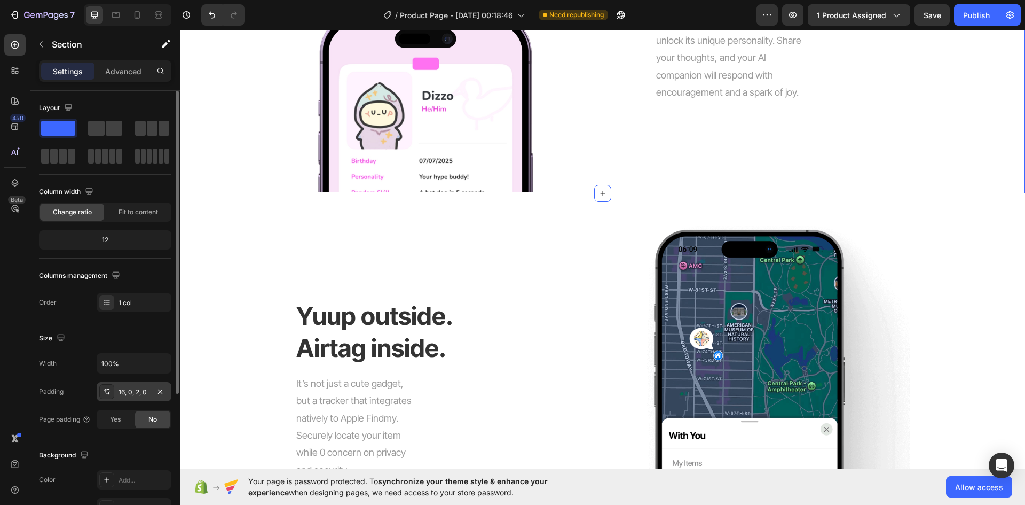
click at [110, 389] on icon at bounding box center [107, 391] width 9 height 9
click at [132, 67] on p "Advanced" at bounding box center [123, 71] width 36 height 11
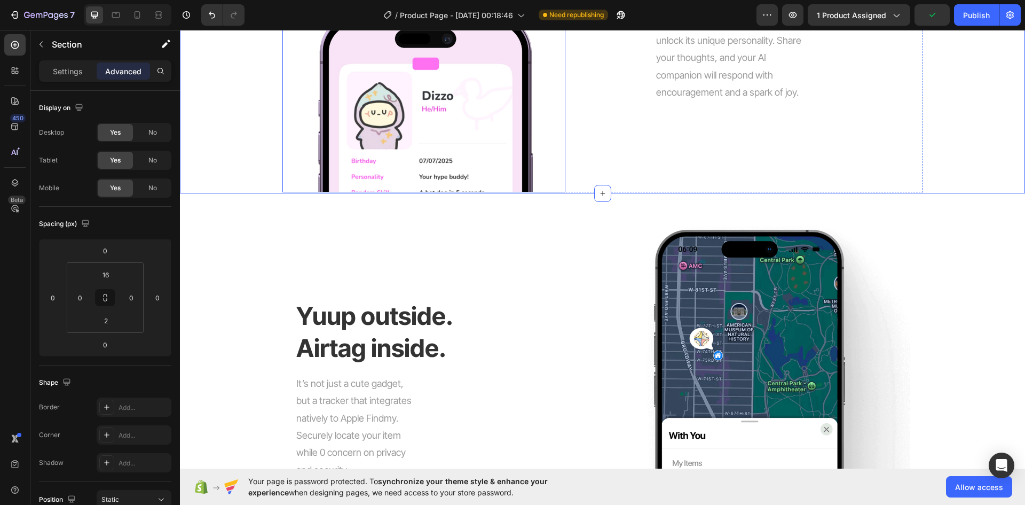
click at [294, 101] on div at bounding box center [424, 29] width 283 height 326
click at [597, 124] on div "Image Tap to Meet. Talk to Your Yuup. Heading Just tap your phone to Yuup to un…" at bounding box center [603, 29] width 641 height 326
click at [128, 298] on input "20" at bounding box center [131, 297] width 16 height 16
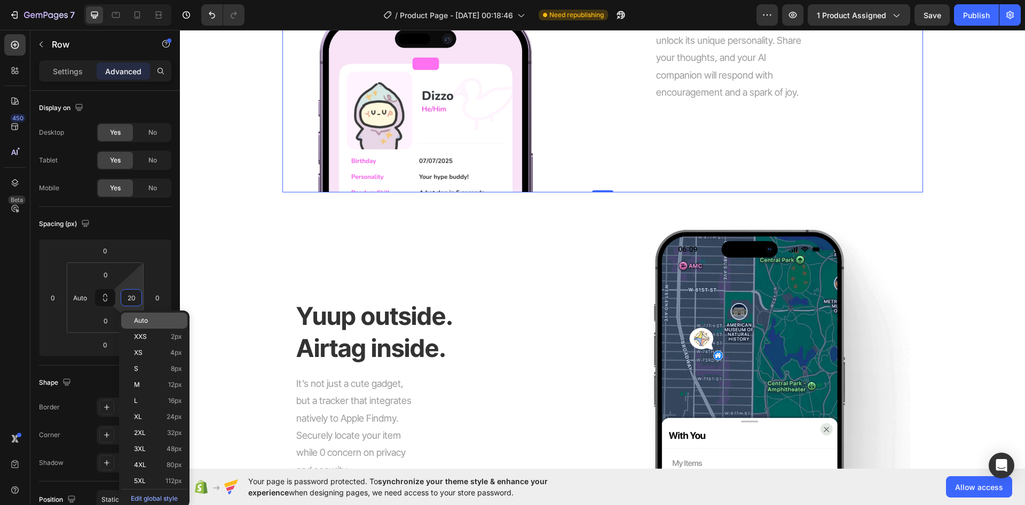
click at [149, 323] on p "Auto" at bounding box center [158, 320] width 48 height 7
type input "Auto"
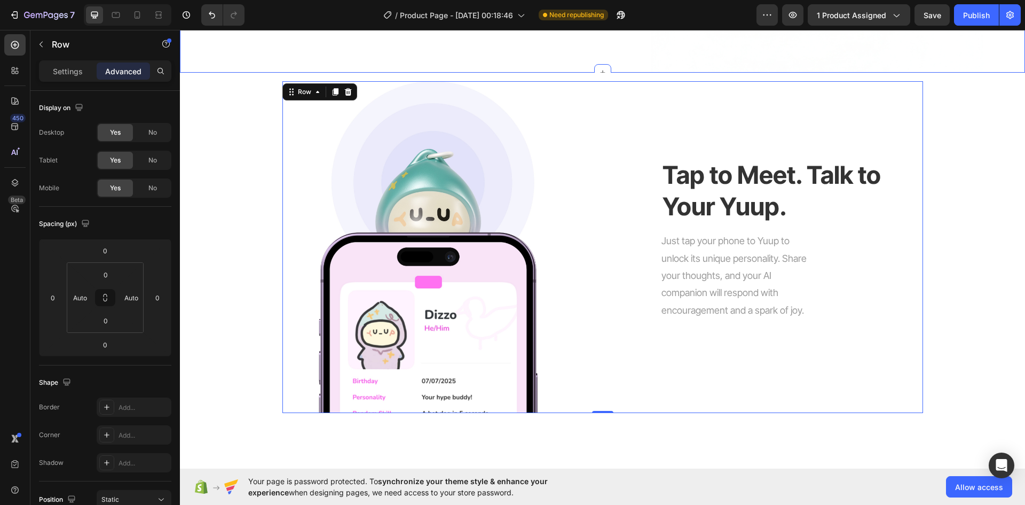
scroll to position [961, 0]
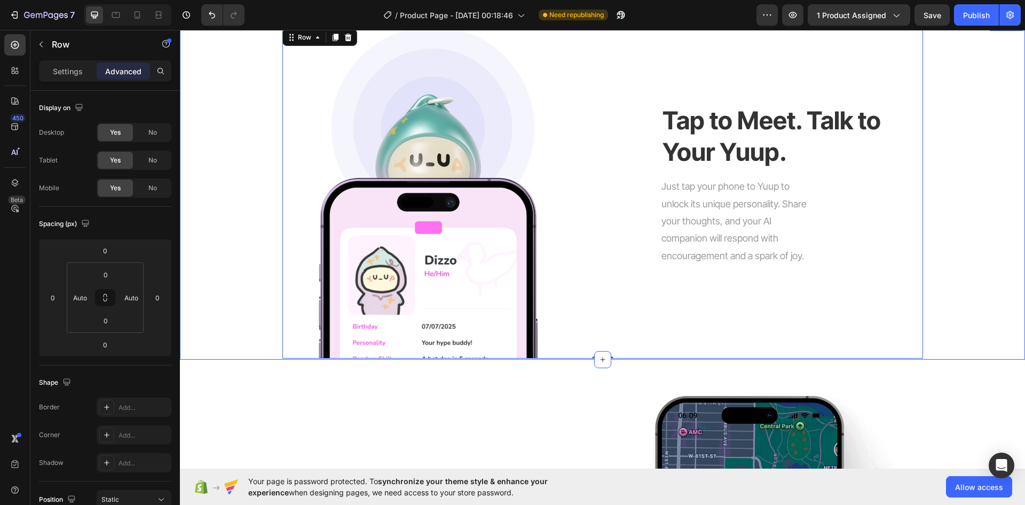
click at [947, 159] on div "Image Tap to Meet. Talk to Your Yuup. Heading Just tap your phone to Yuup to un…" at bounding box center [602, 193] width 845 height 332
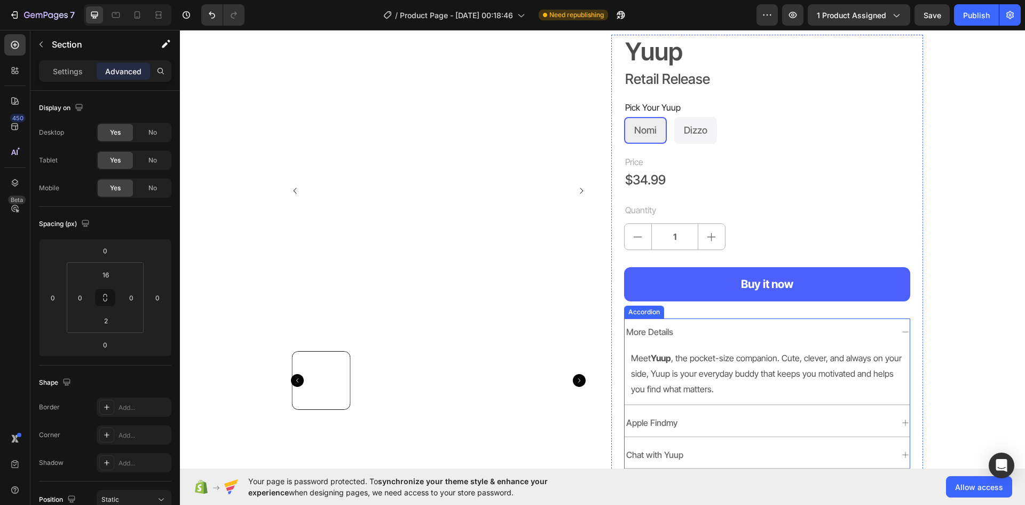
scroll to position [0, 0]
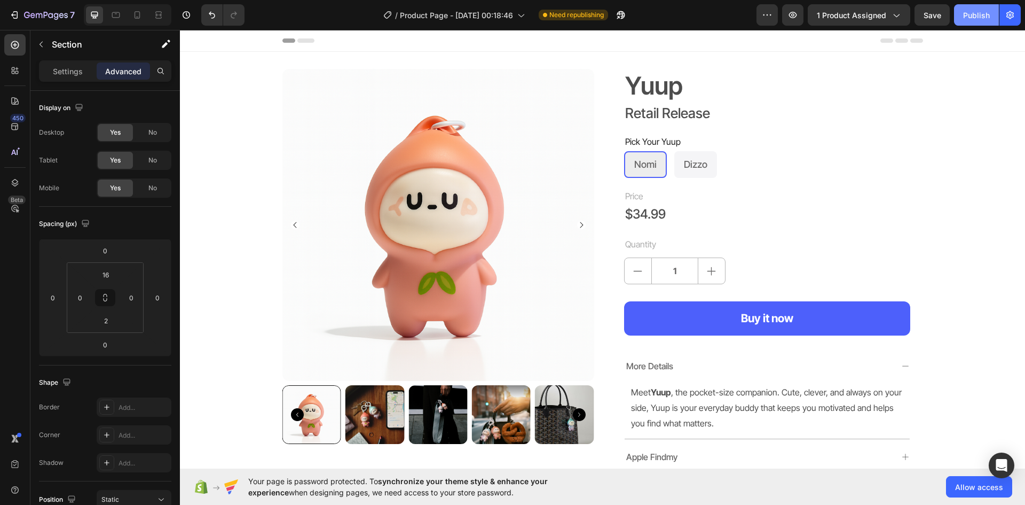
click at [976, 10] on div "Publish" at bounding box center [976, 15] width 27 height 11
